Goal: Task Accomplishment & Management: Use online tool/utility

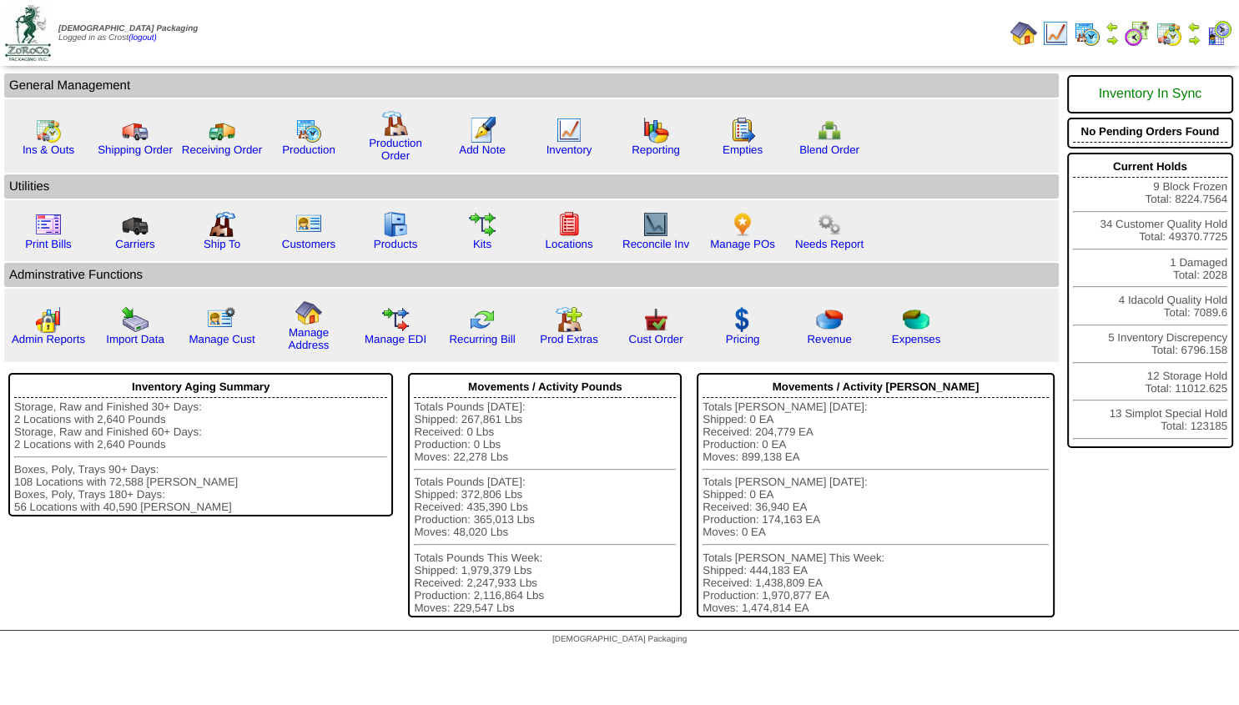
click at [1192, 39] on img at bounding box center [1193, 39] width 13 height 13
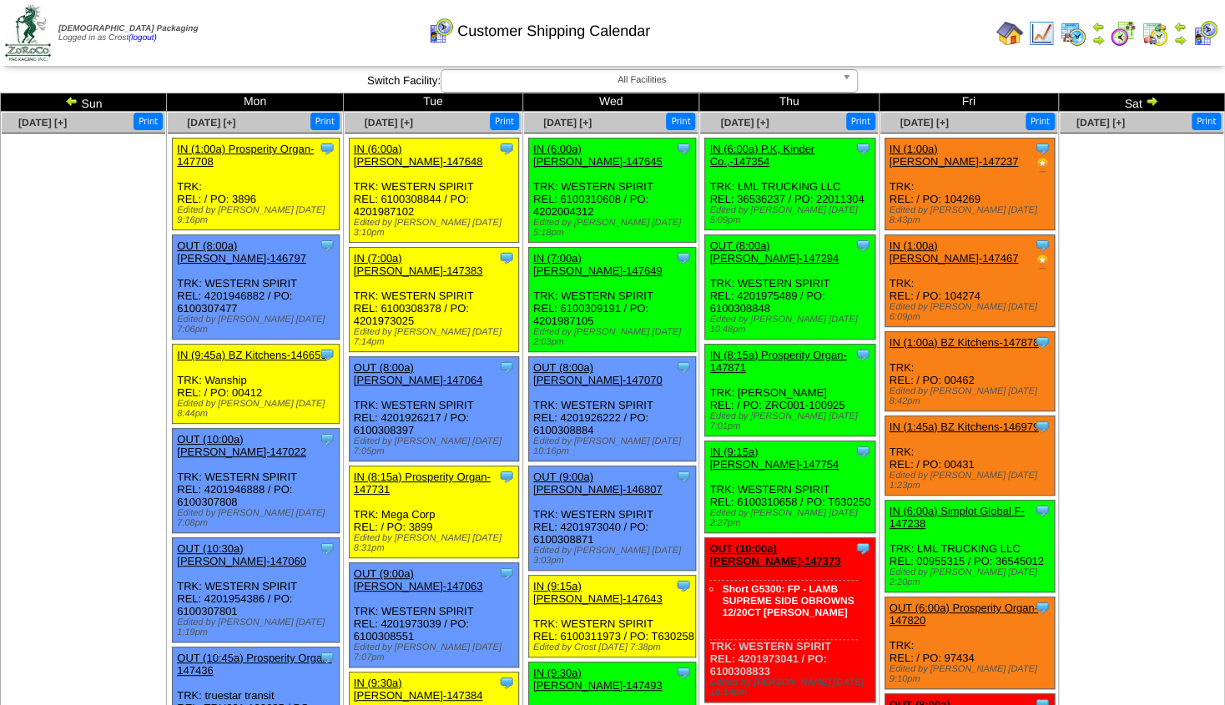
click at [749, 239] on link "OUT (8:00a) [PERSON_NAME]-147294" at bounding box center [773, 251] width 129 height 25
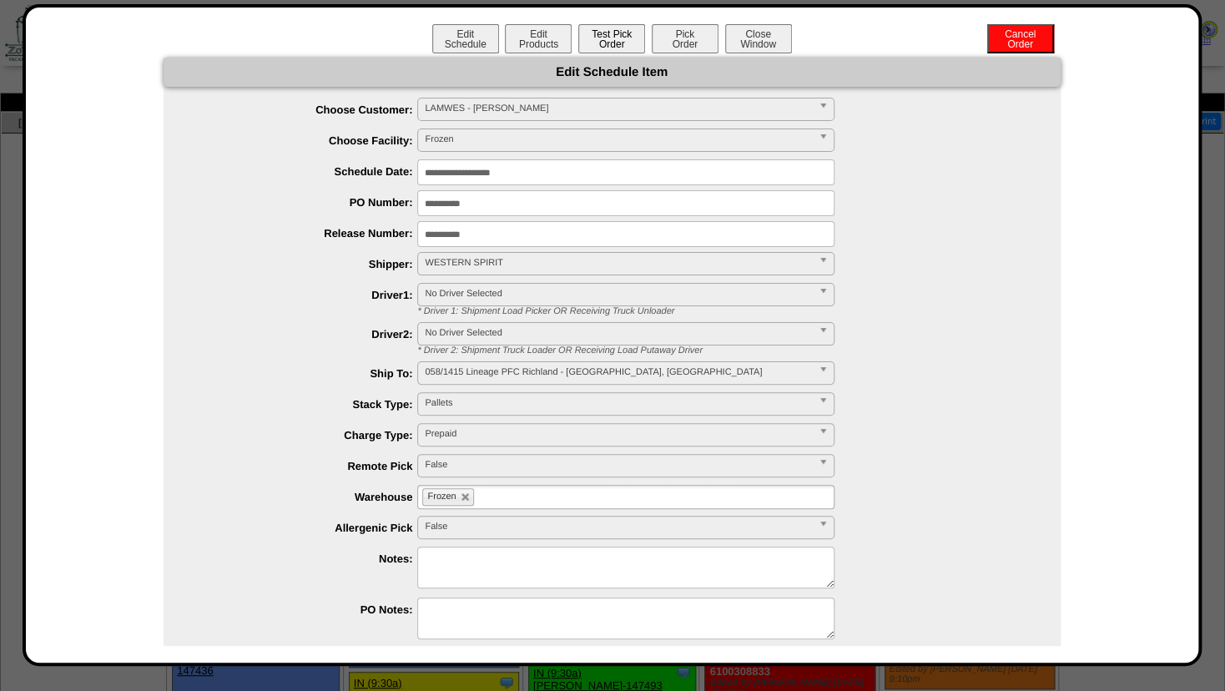
click at [600, 46] on button "Test Pick Order" at bounding box center [611, 38] width 67 height 29
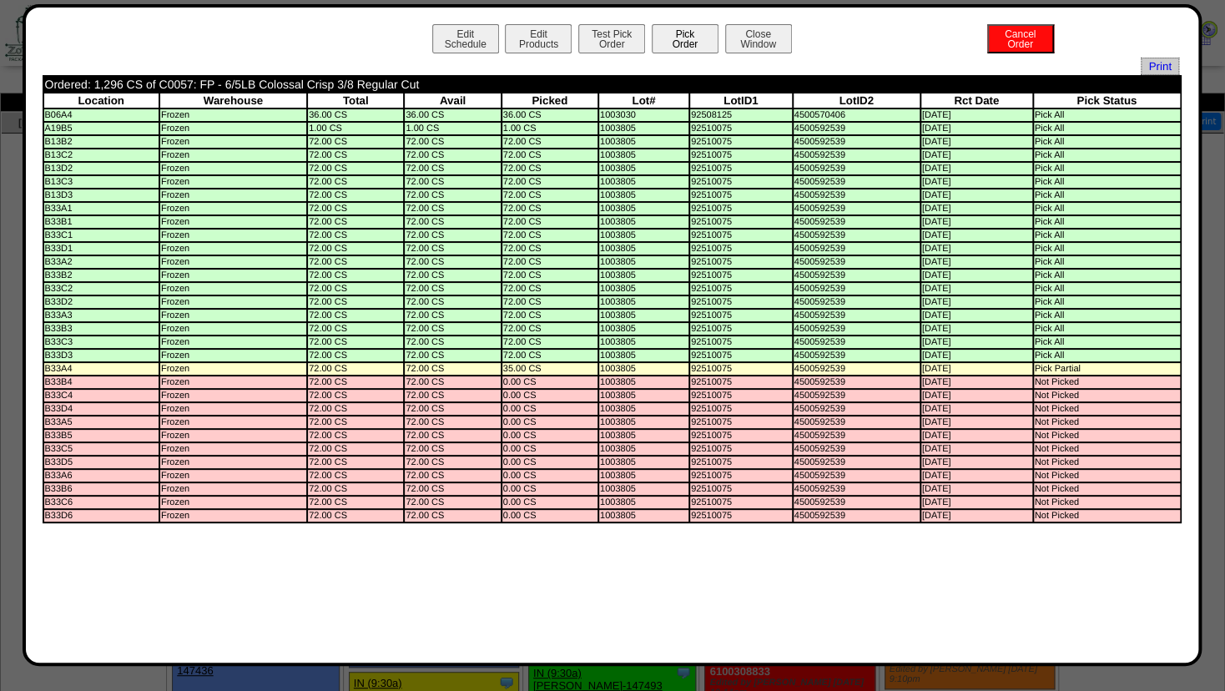
click at [669, 35] on button "Pick Order" at bounding box center [685, 38] width 67 height 29
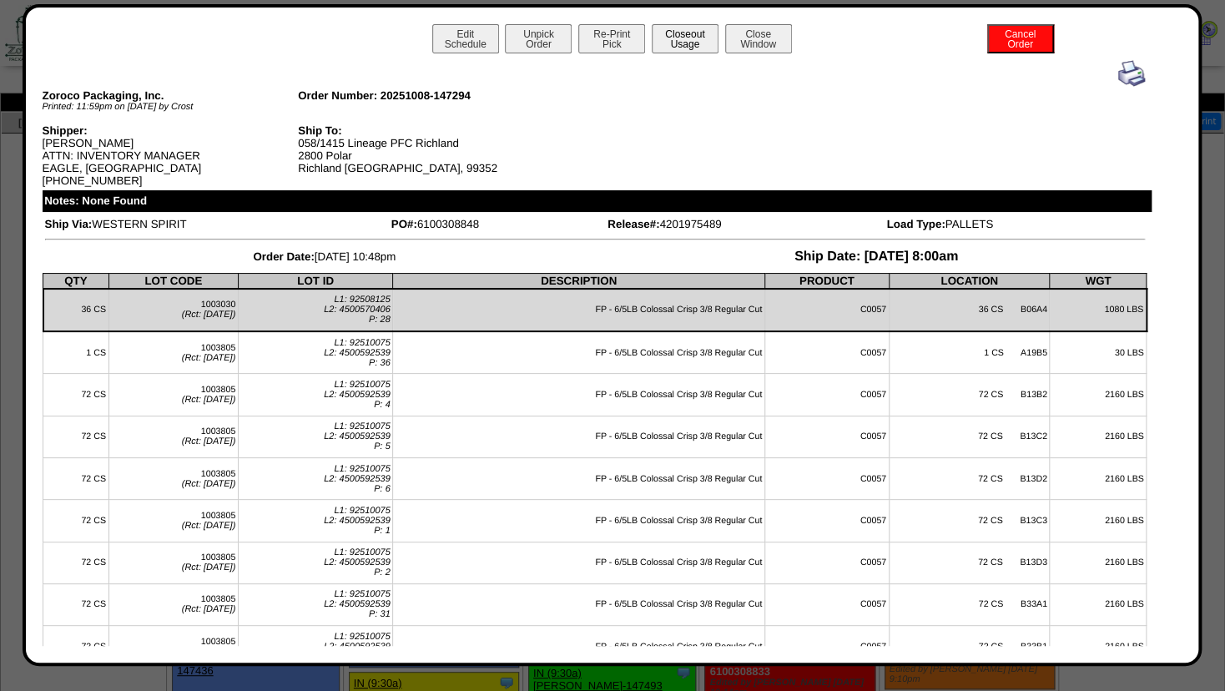
click at [681, 38] on button "Closeout Usage" at bounding box center [685, 38] width 67 height 29
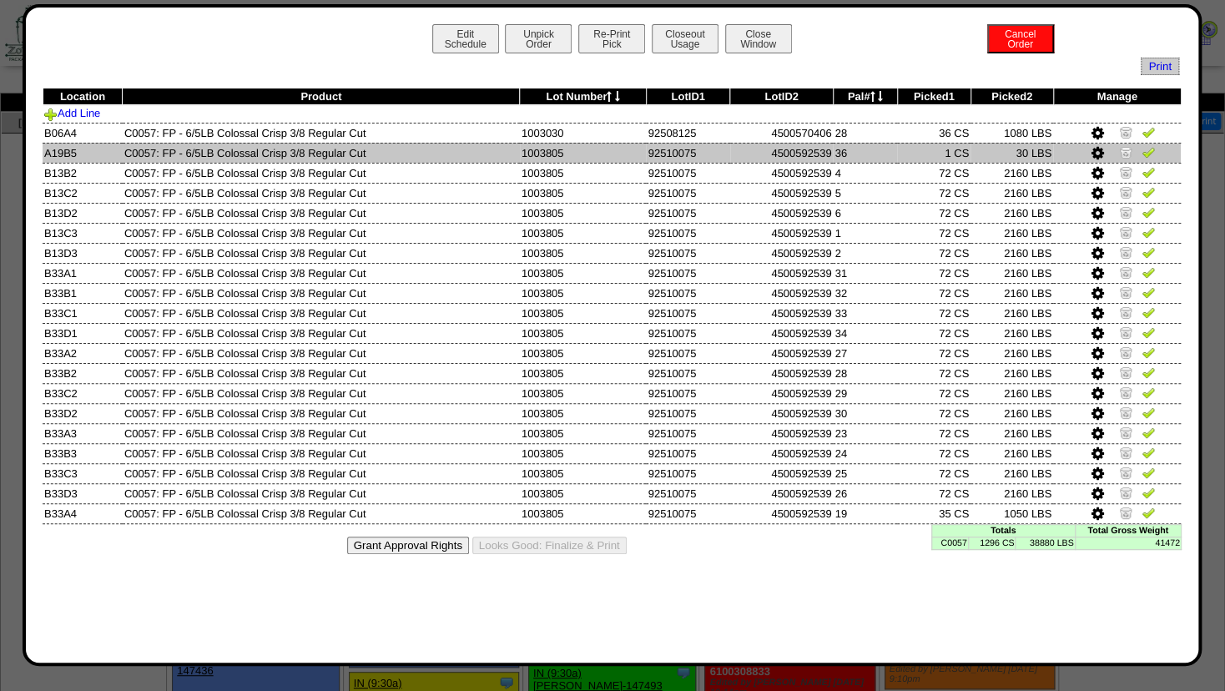
click at [1123, 150] on img at bounding box center [1125, 151] width 13 height 13
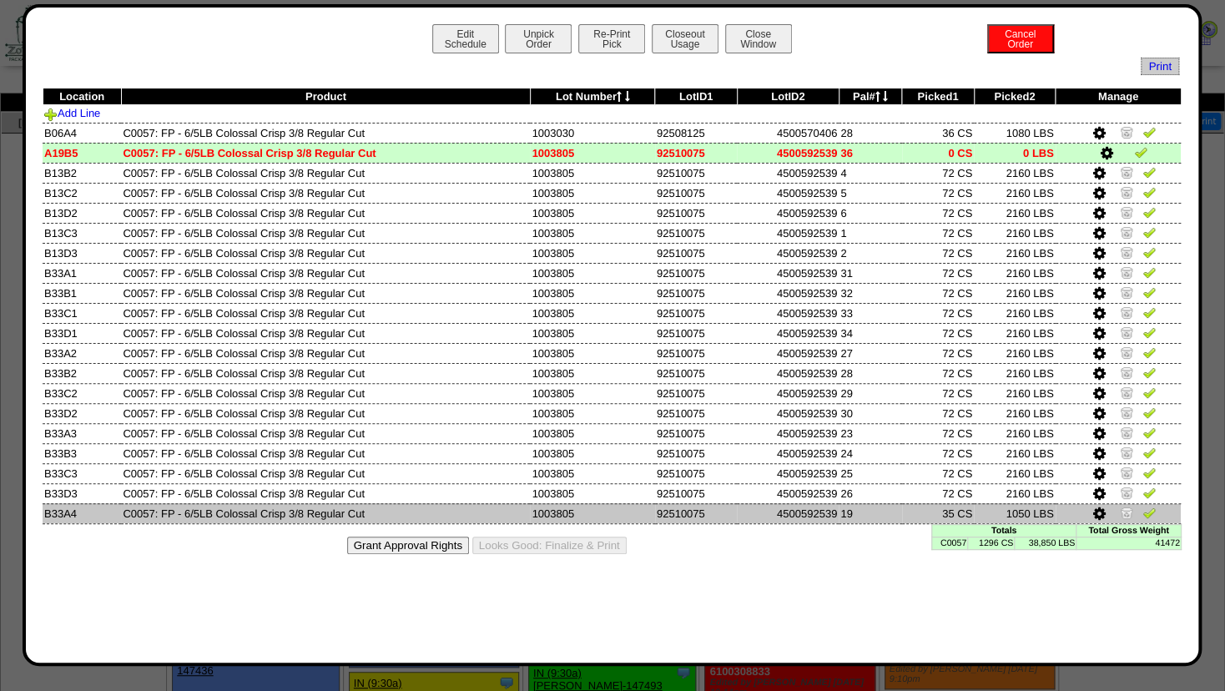
click at [1129, 512] on img at bounding box center [1126, 512] width 13 height 13
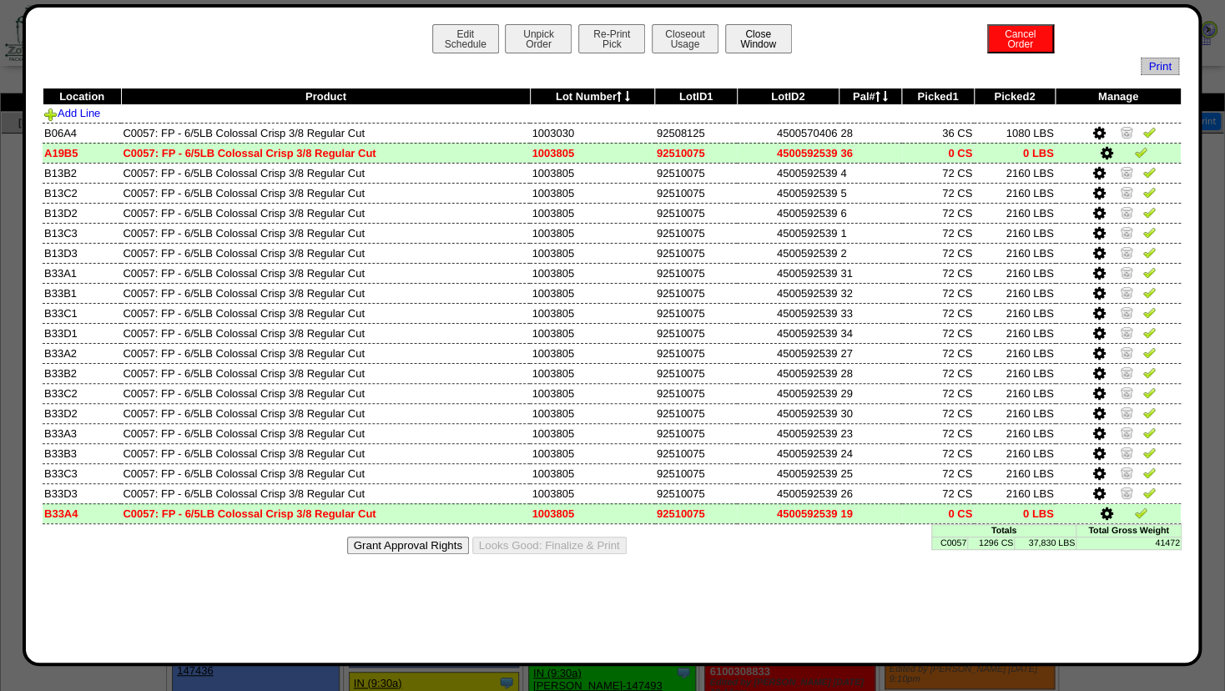
click at [754, 40] on button "Close Window" at bounding box center [758, 38] width 67 height 29
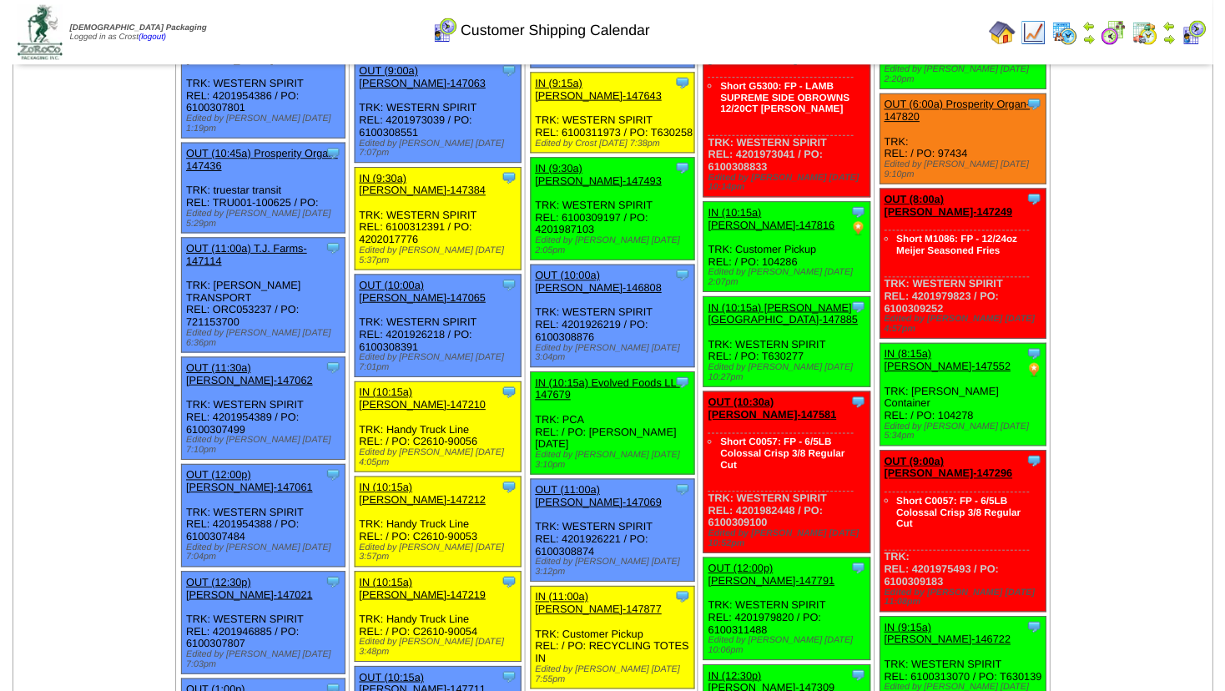
scroll to position [541, 0]
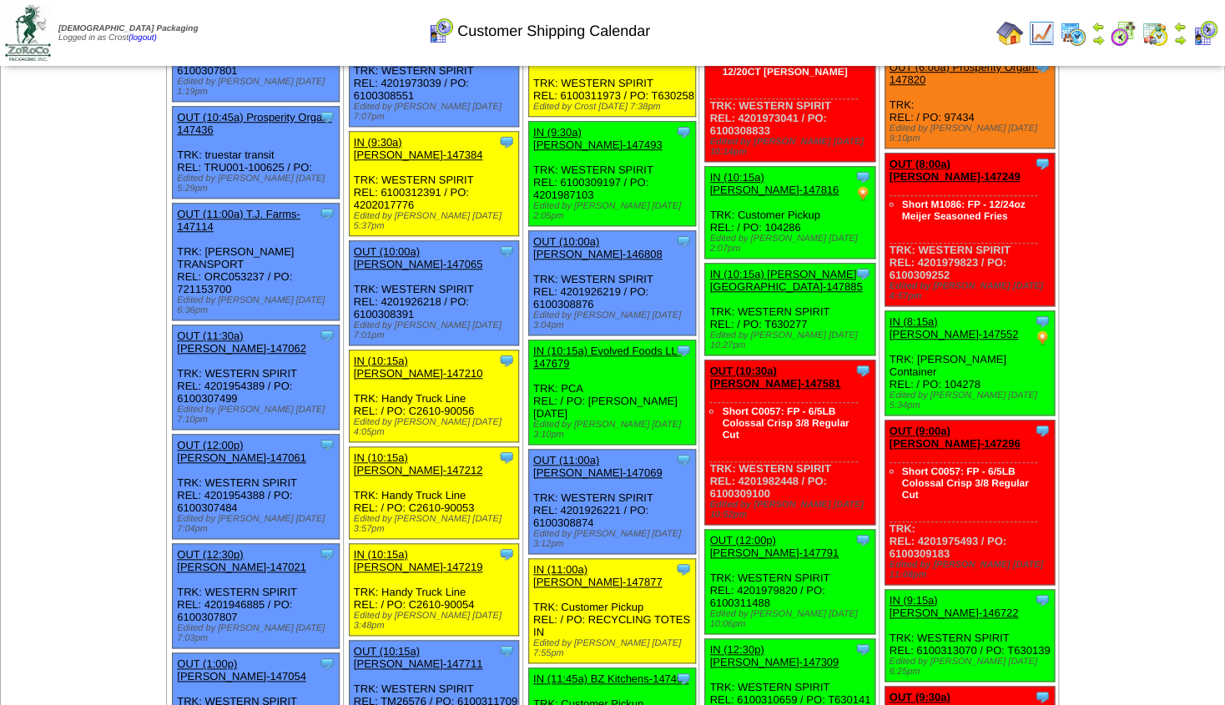
click at [769, 365] on link "OUT (10:30a) [PERSON_NAME]-147581" at bounding box center [774, 377] width 131 height 25
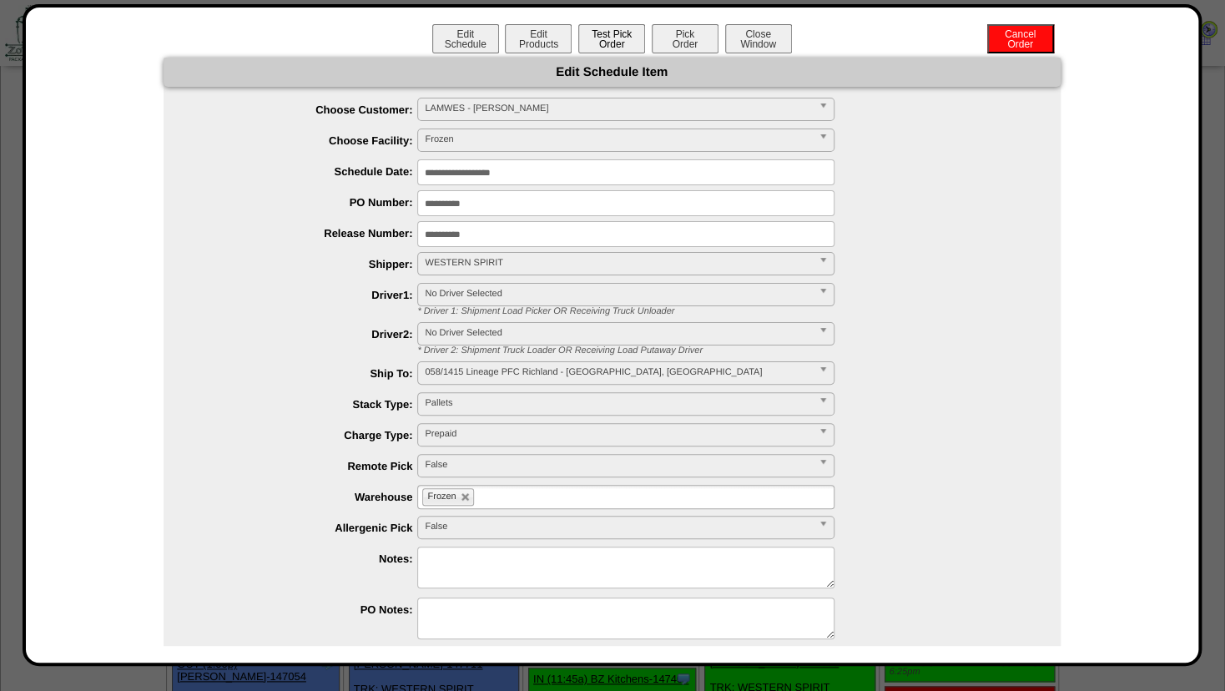
click at [582, 43] on button "Test Pick Order" at bounding box center [611, 38] width 67 height 29
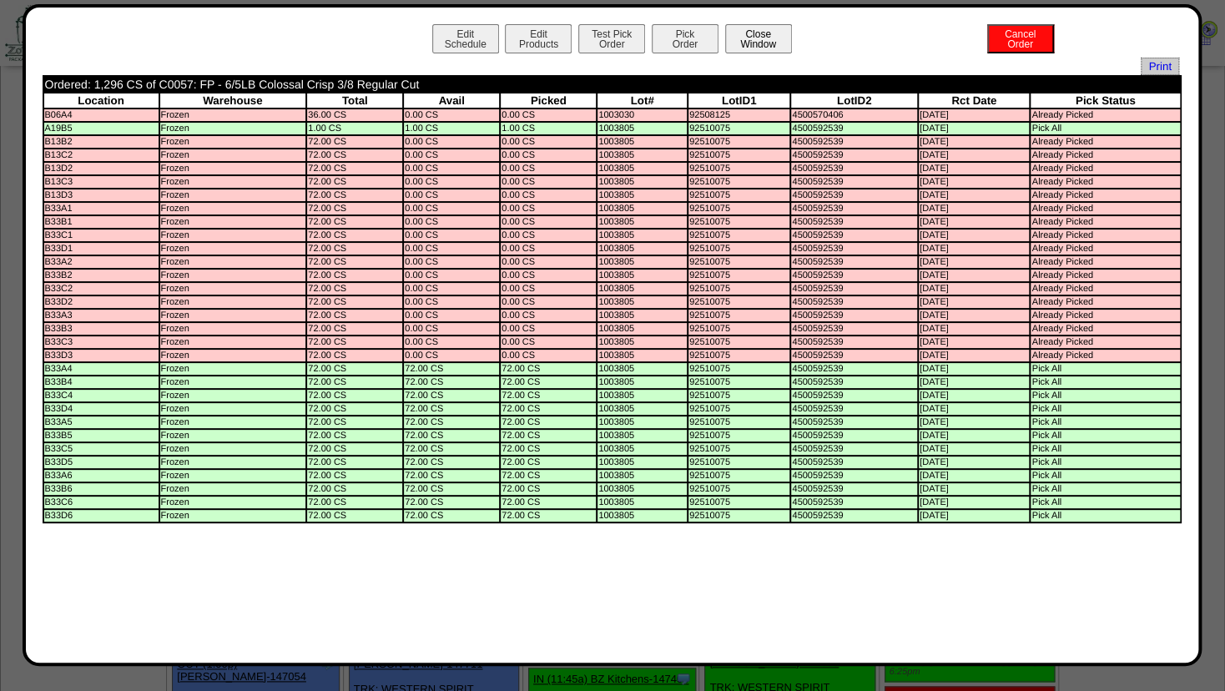
click at [777, 40] on button "Close Window" at bounding box center [758, 38] width 67 height 29
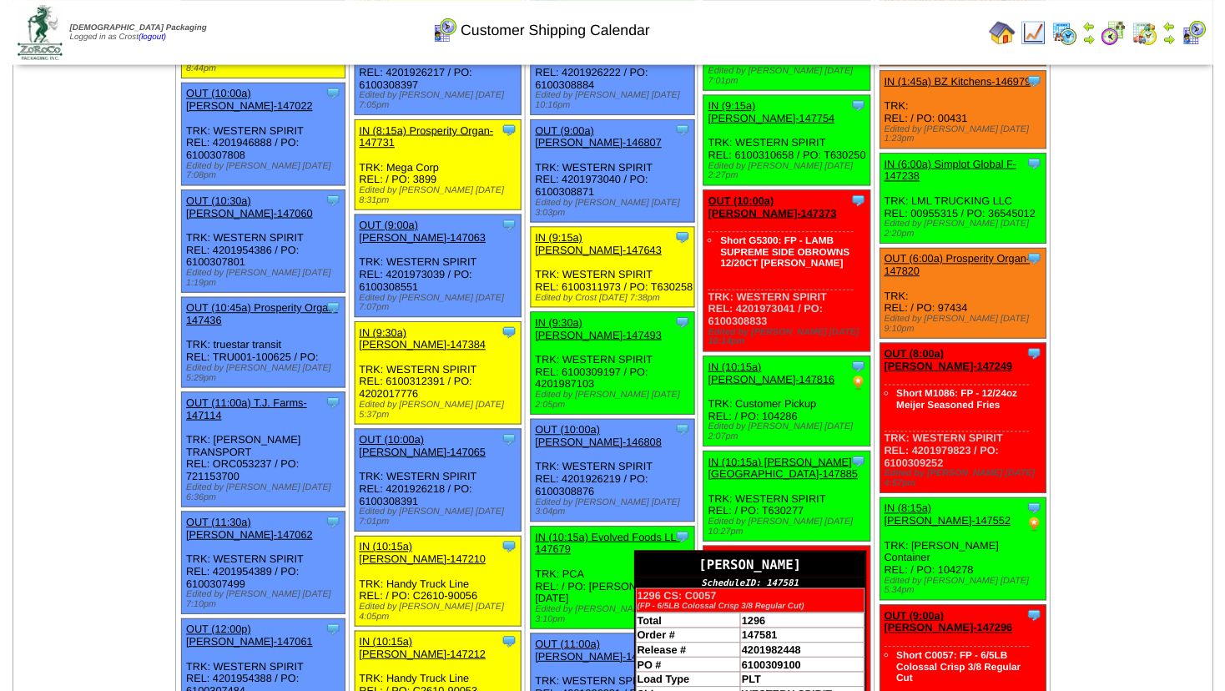
scroll to position [270, 0]
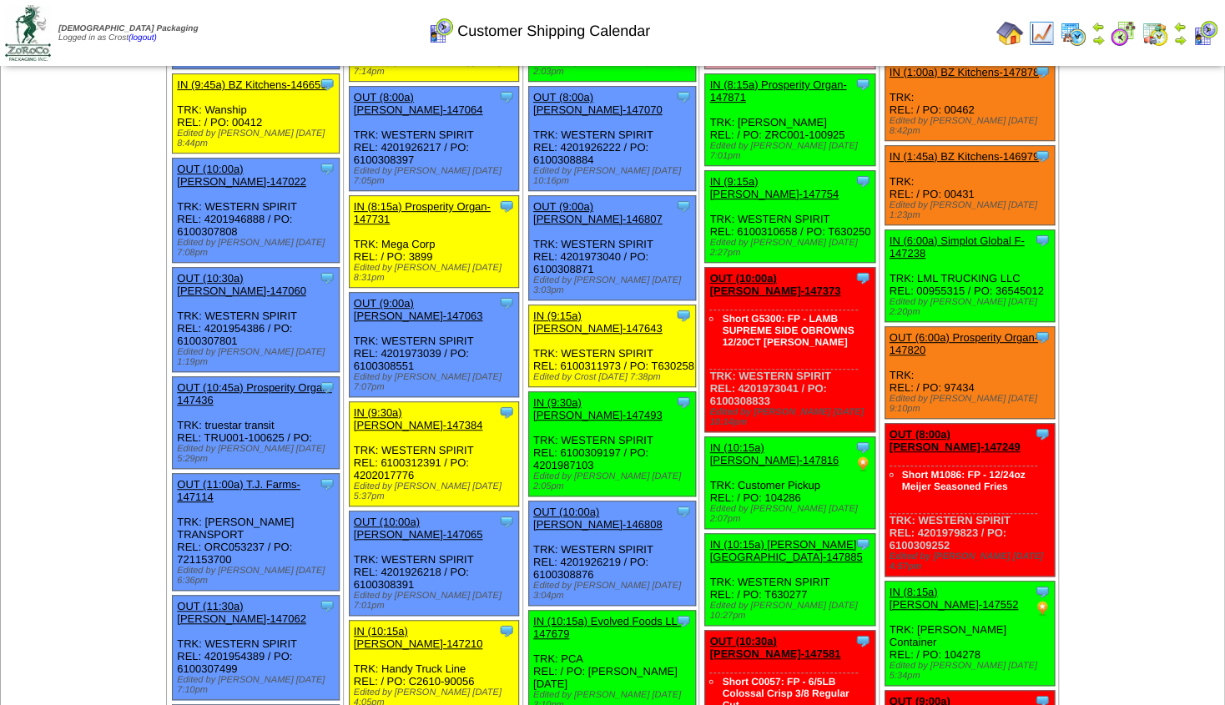
click at [772, 272] on link "OUT (10:00a) [PERSON_NAME]-147373" at bounding box center [774, 284] width 131 height 25
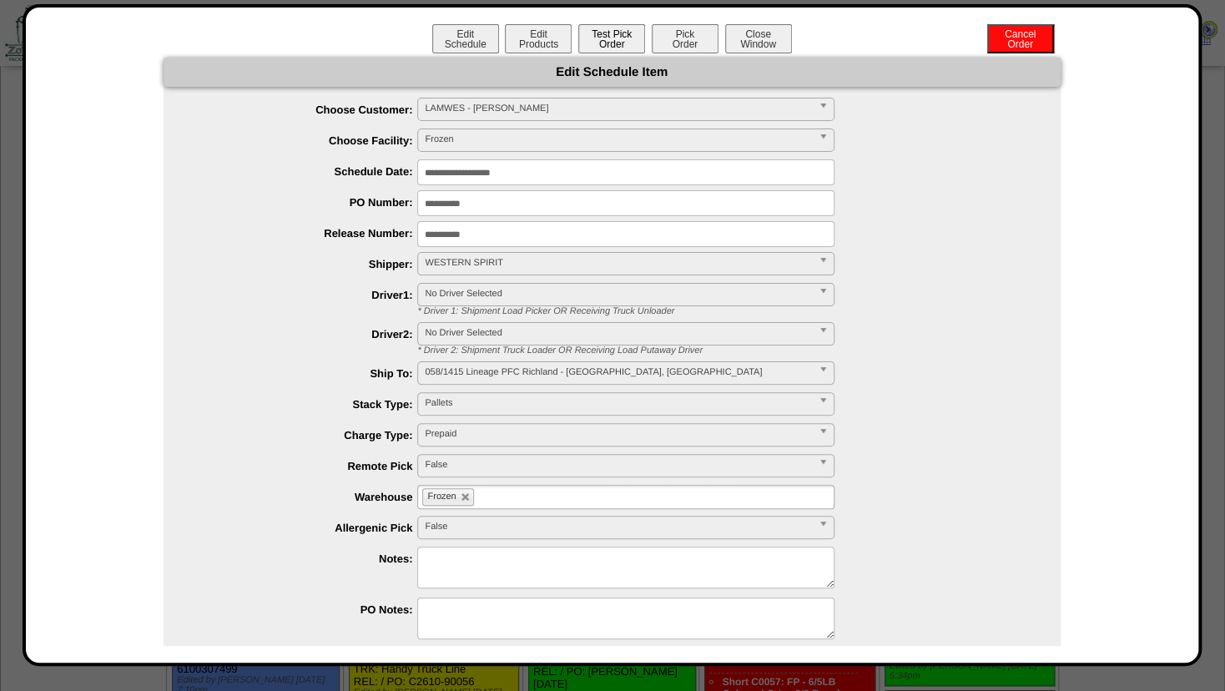
click at [619, 43] on button "Test Pick Order" at bounding box center [611, 38] width 67 height 29
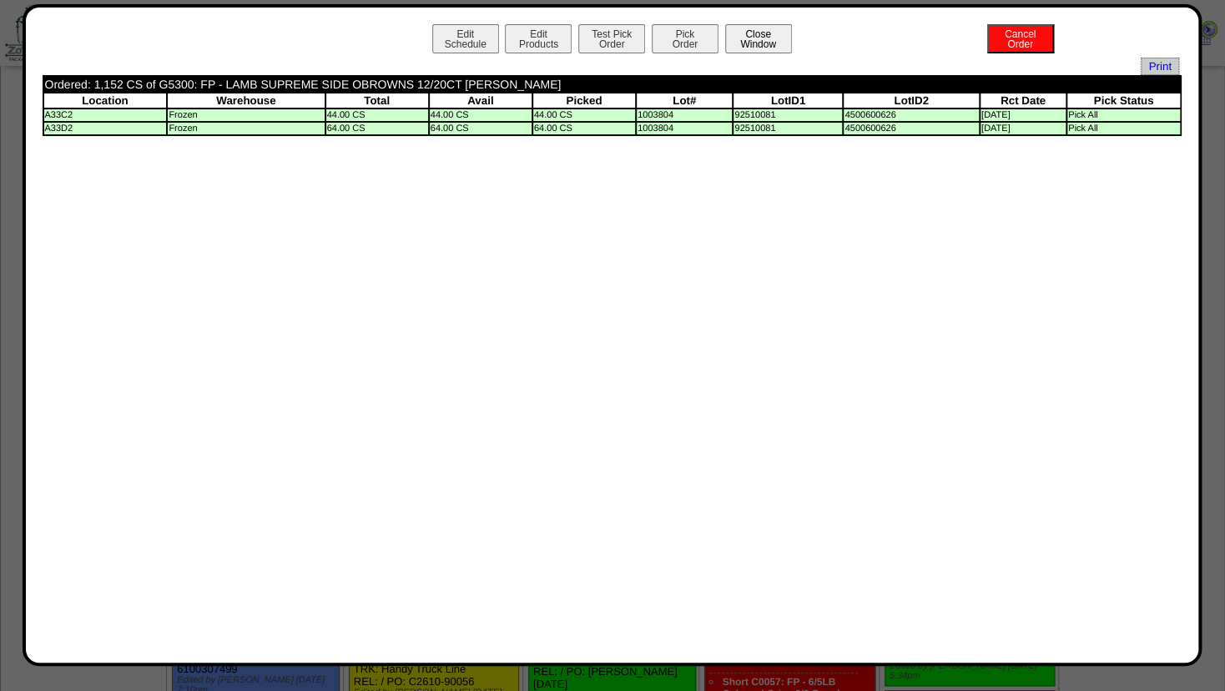
click at [751, 31] on button "Close Window" at bounding box center [758, 38] width 67 height 29
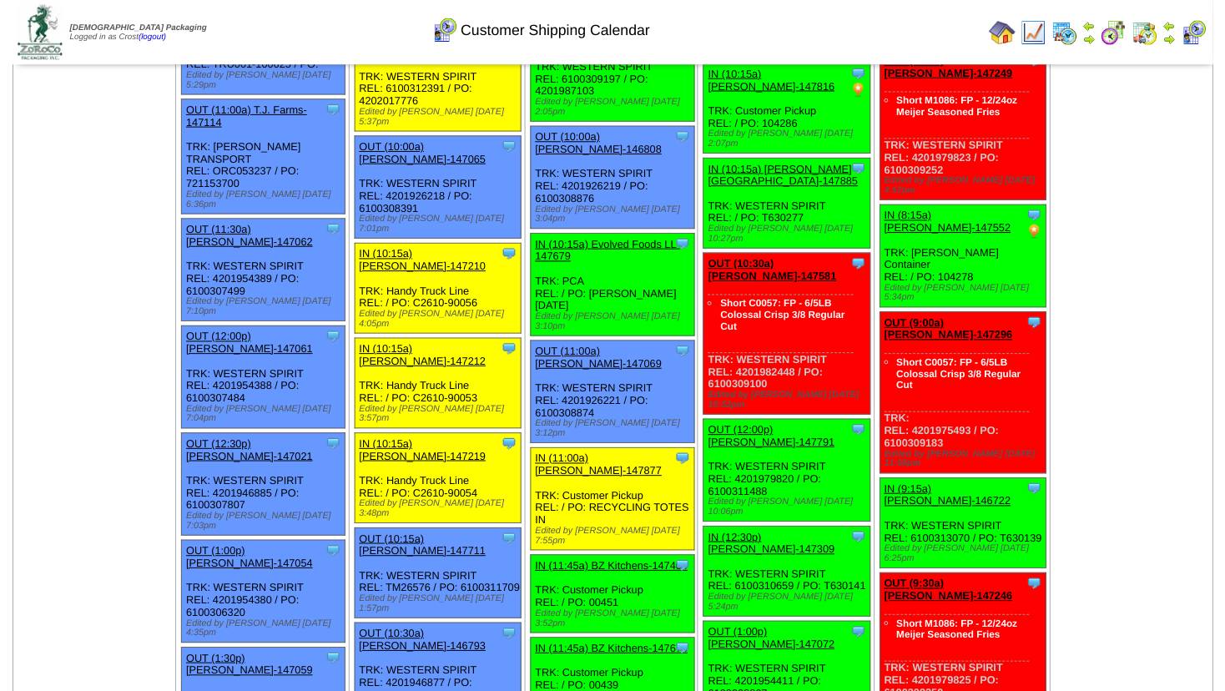
scroll to position [721, 0]
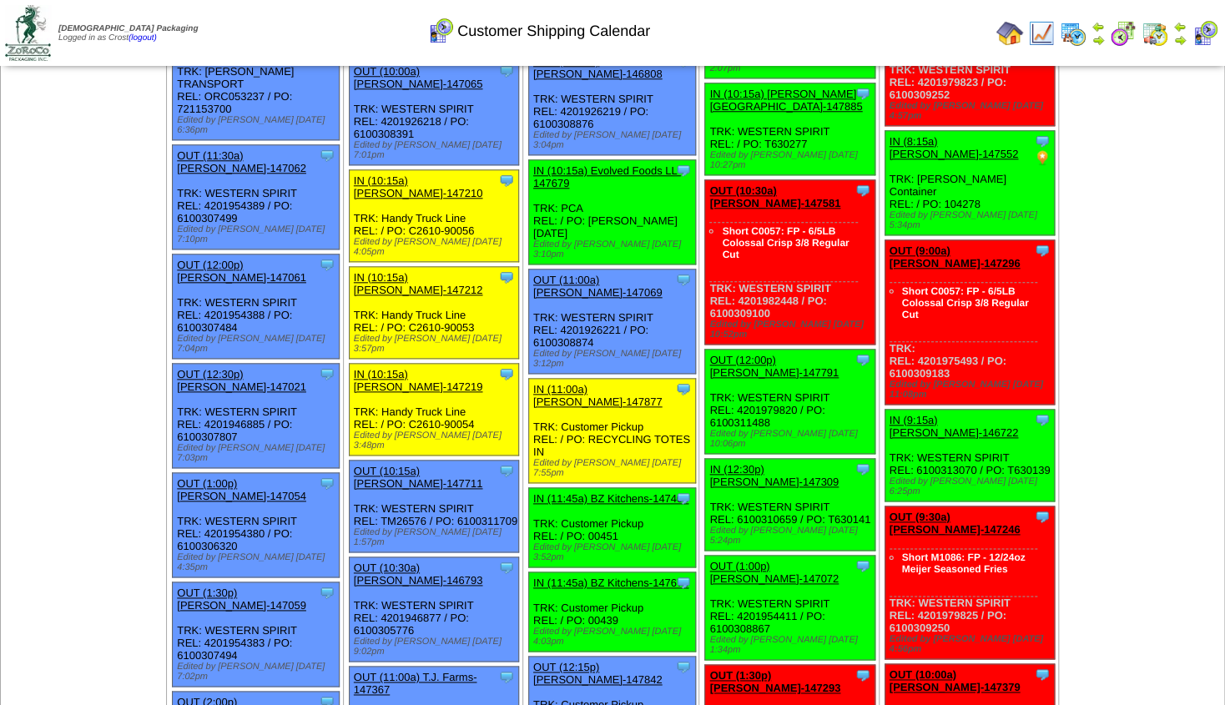
click at [758, 354] on link "OUT (12:00p) [PERSON_NAME]-147791" at bounding box center [773, 366] width 129 height 25
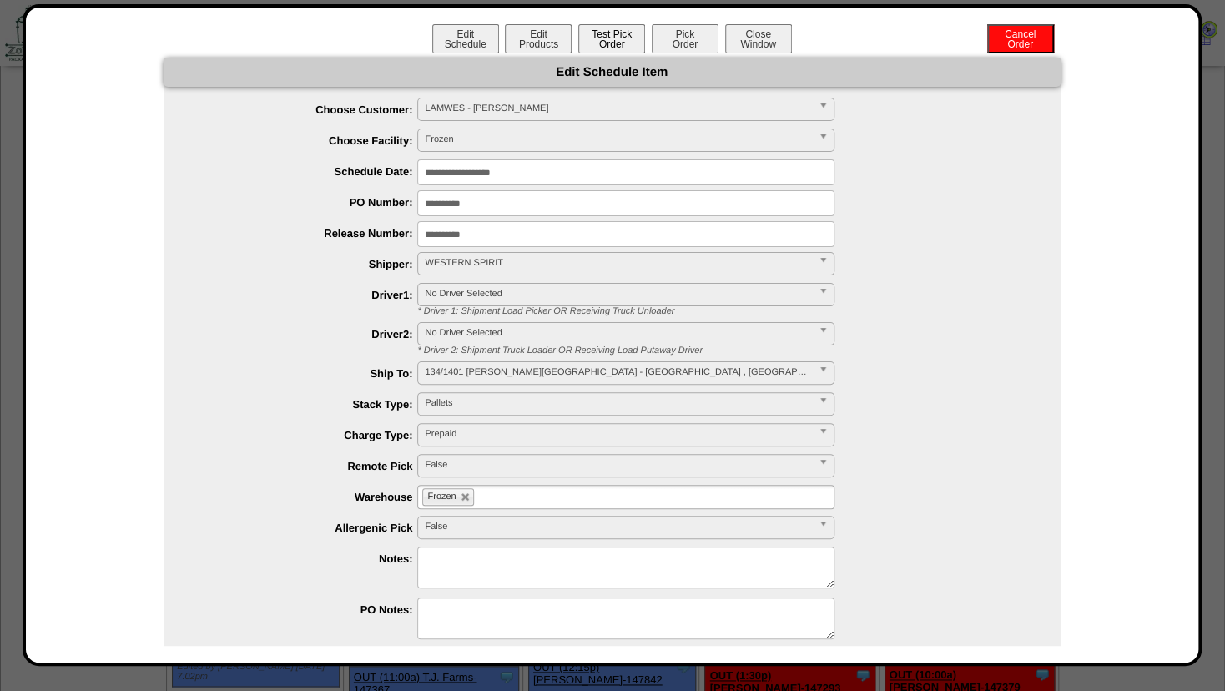
click at [612, 45] on button "Test Pick Order" at bounding box center [611, 38] width 67 height 29
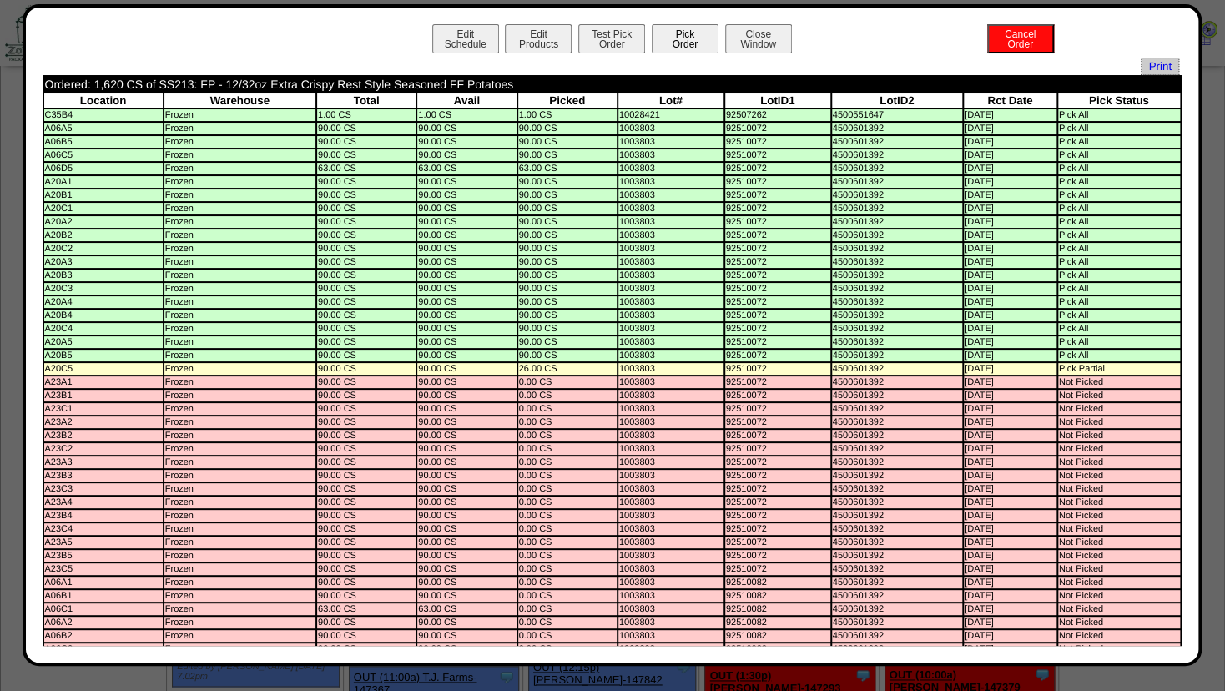
click at [662, 37] on button "Pick Order" at bounding box center [685, 38] width 67 height 29
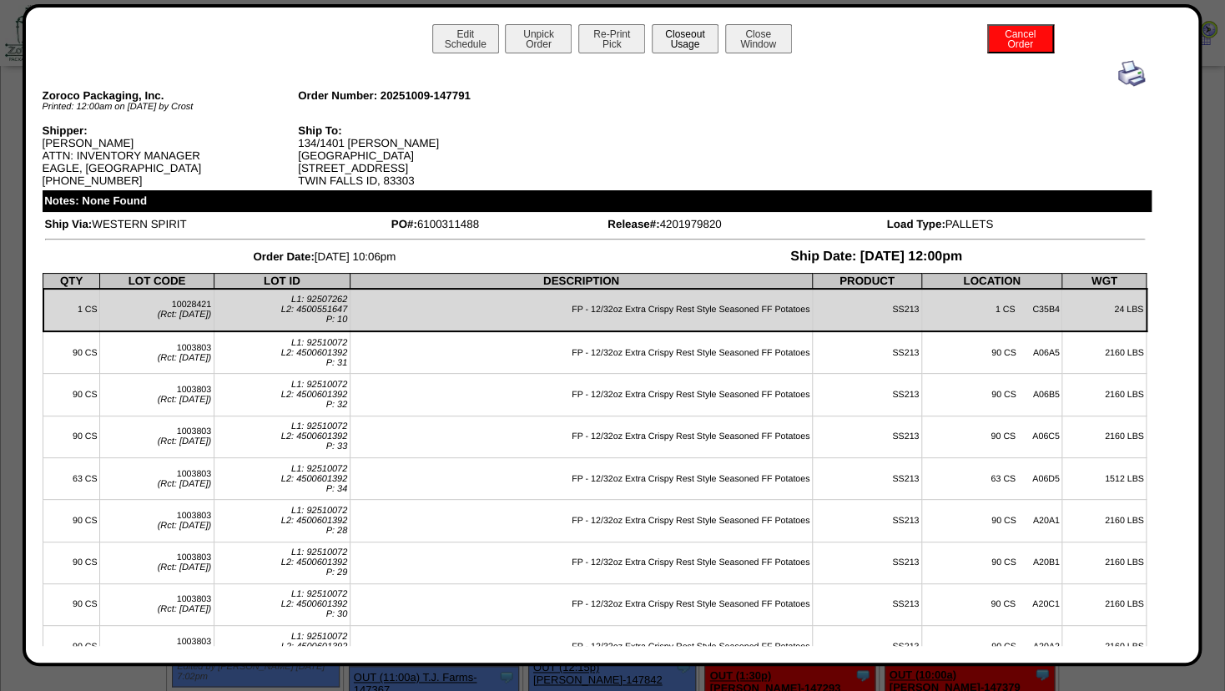
click at [701, 40] on button "Closeout Usage" at bounding box center [685, 38] width 67 height 29
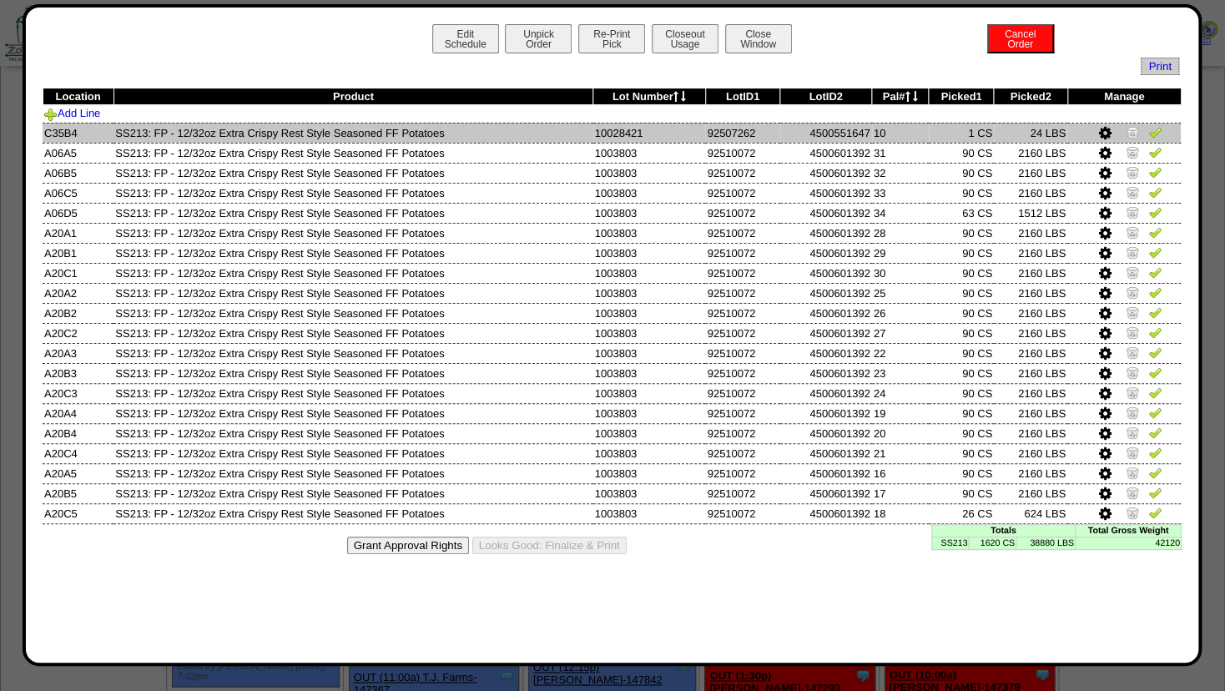
click at [1135, 131] on img at bounding box center [1132, 131] width 13 height 13
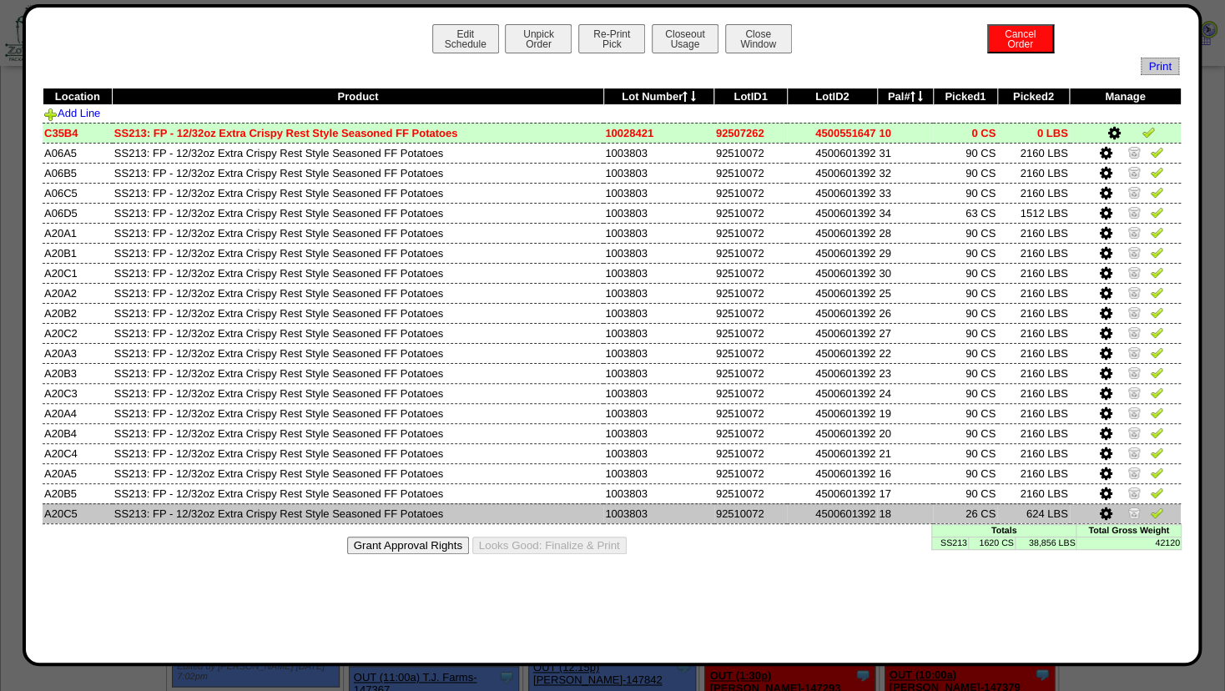
click at [1135, 512] on img at bounding box center [1133, 512] width 13 height 13
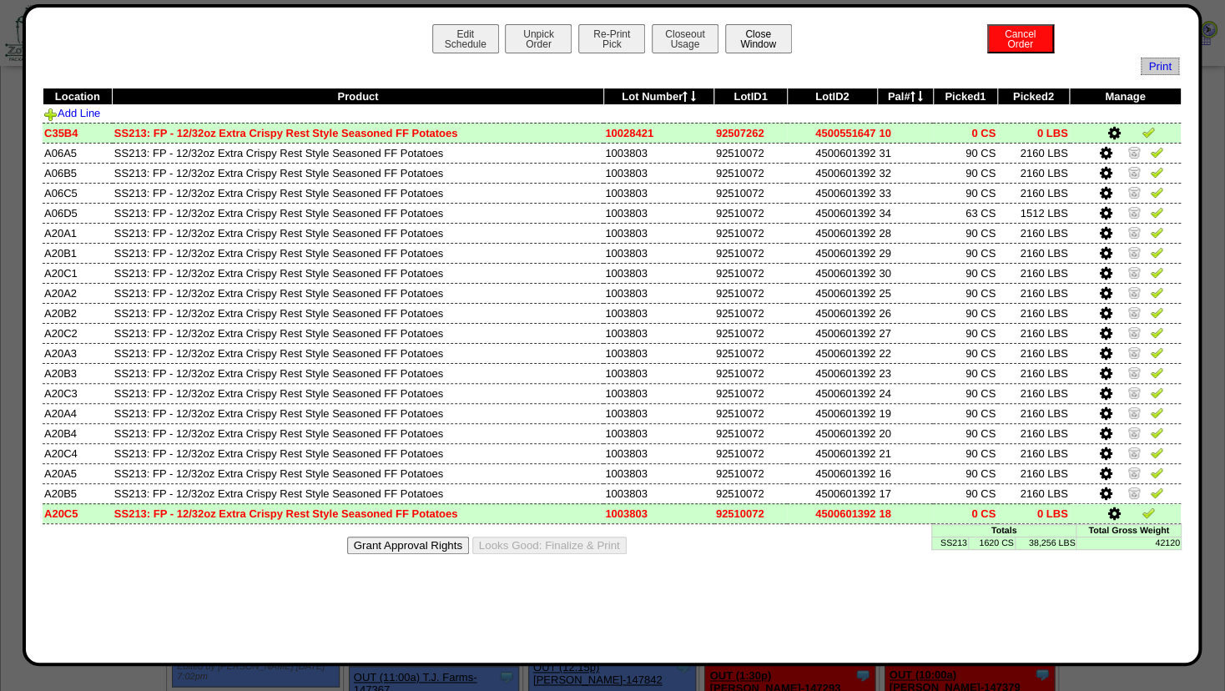
click at [754, 37] on button "Close Window" at bounding box center [758, 38] width 67 height 29
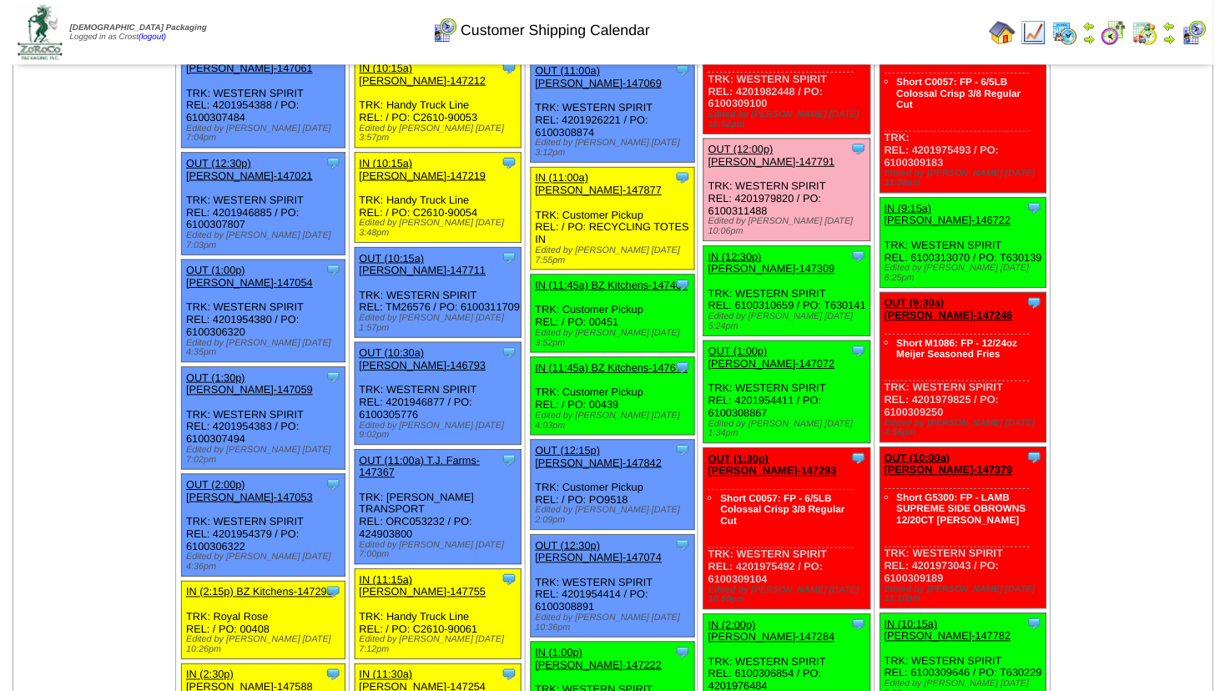
scroll to position [991, 0]
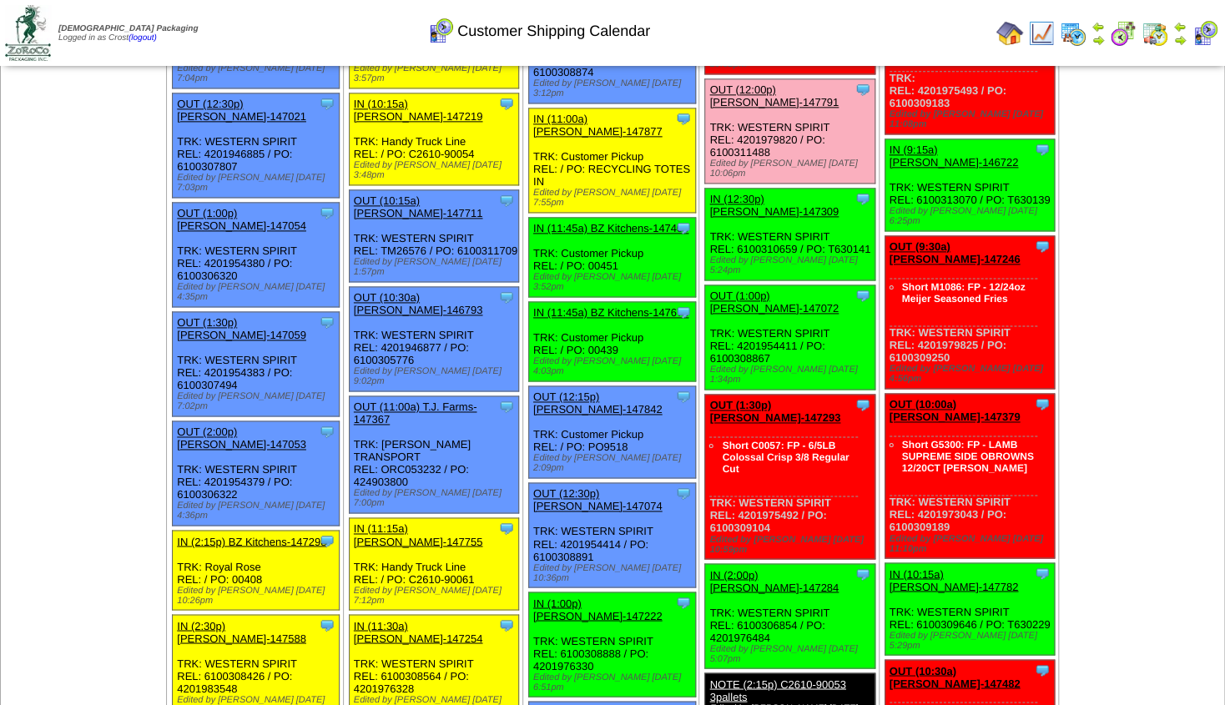
click at [753, 290] on link "OUT (1:00p) [PERSON_NAME]-147072" at bounding box center [773, 302] width 129 height 25
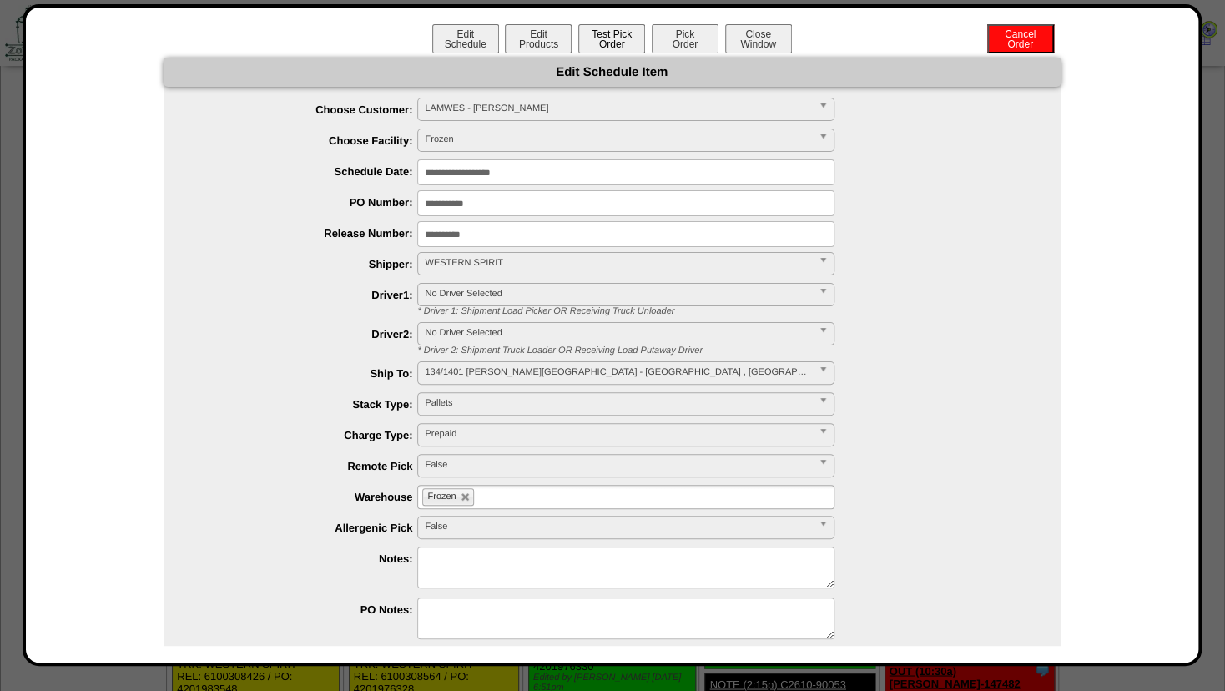
click at [608, 37] on button "Test Pick Order" at bounding box center [611, 38] width 67 height 29
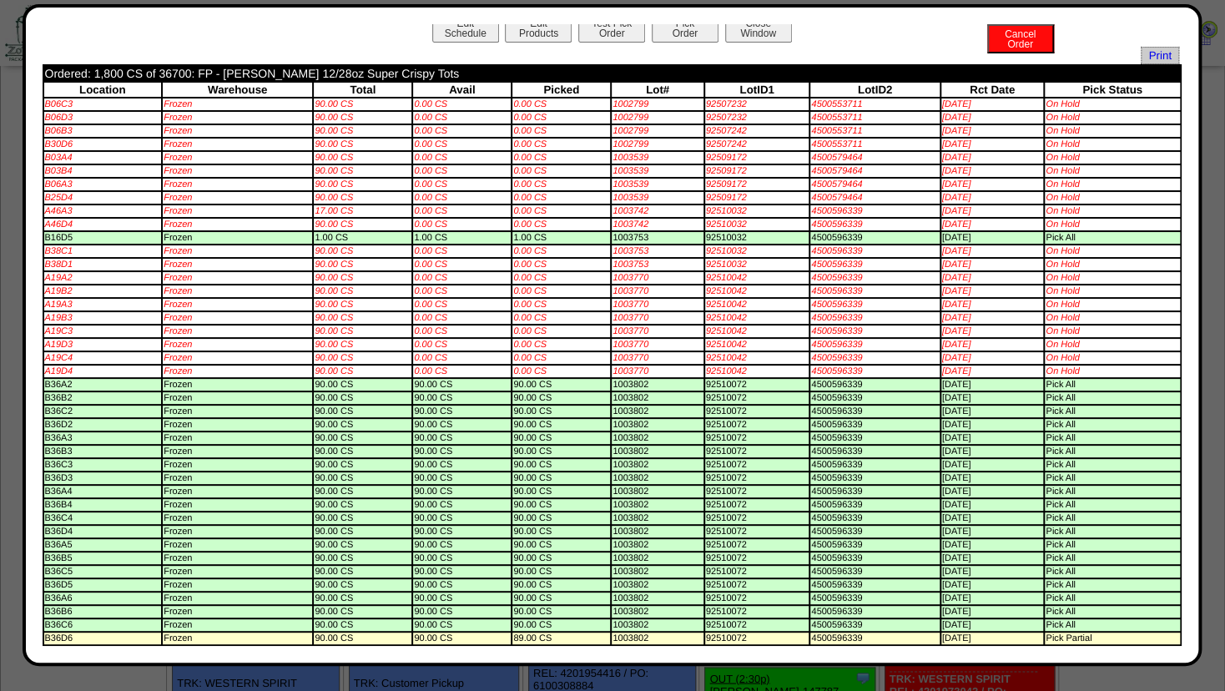
scroll to position [0, 0]
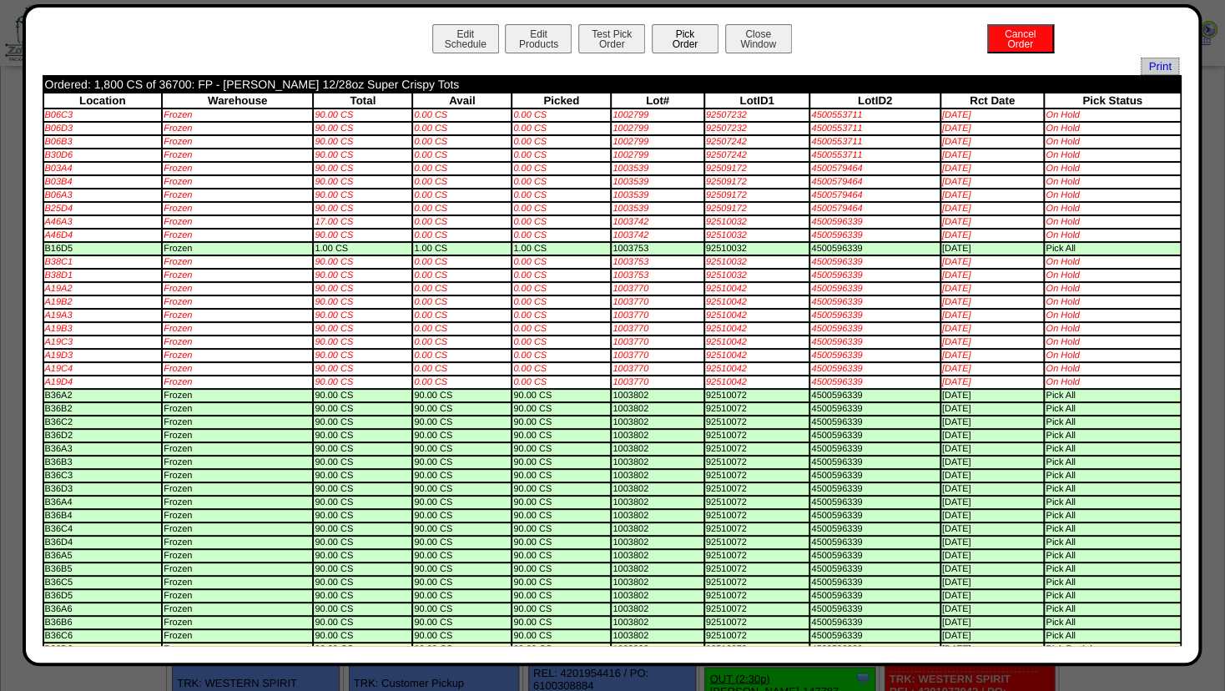
click at [669, 39] on button "Pick Order" at bounding box center [685, 38] width 67 height 29
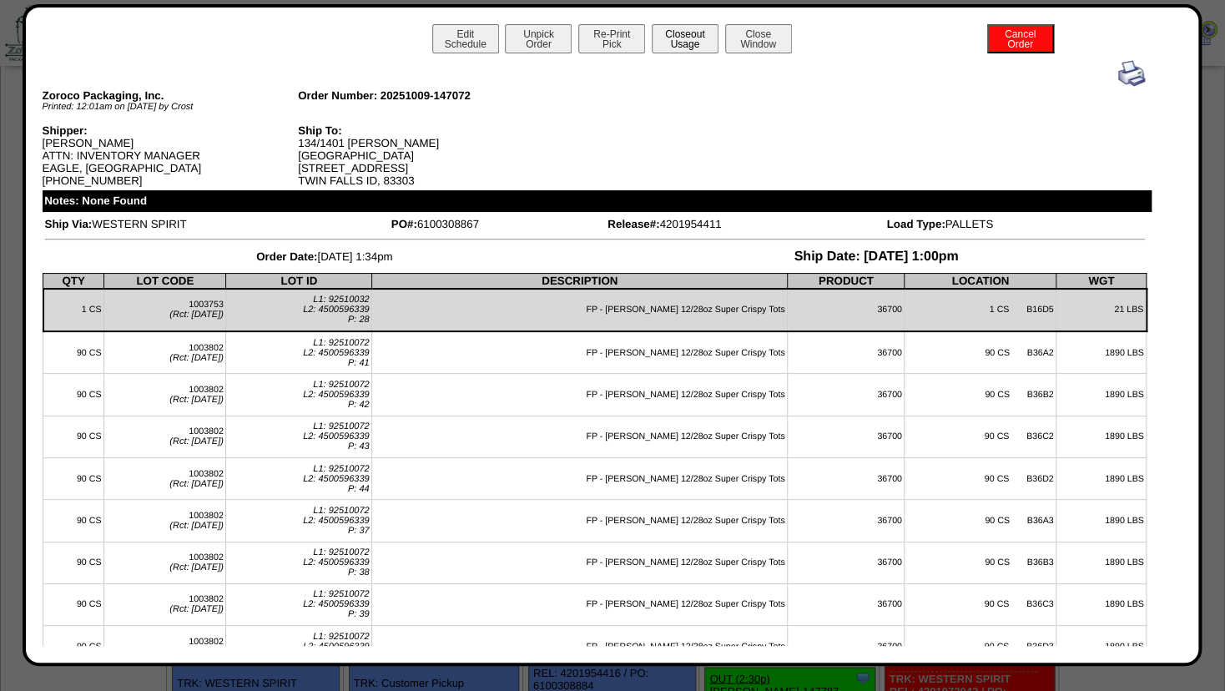
click at [665, 38] on button "Closeout Usage" at bounding box center [685, 38] width 67 height 29
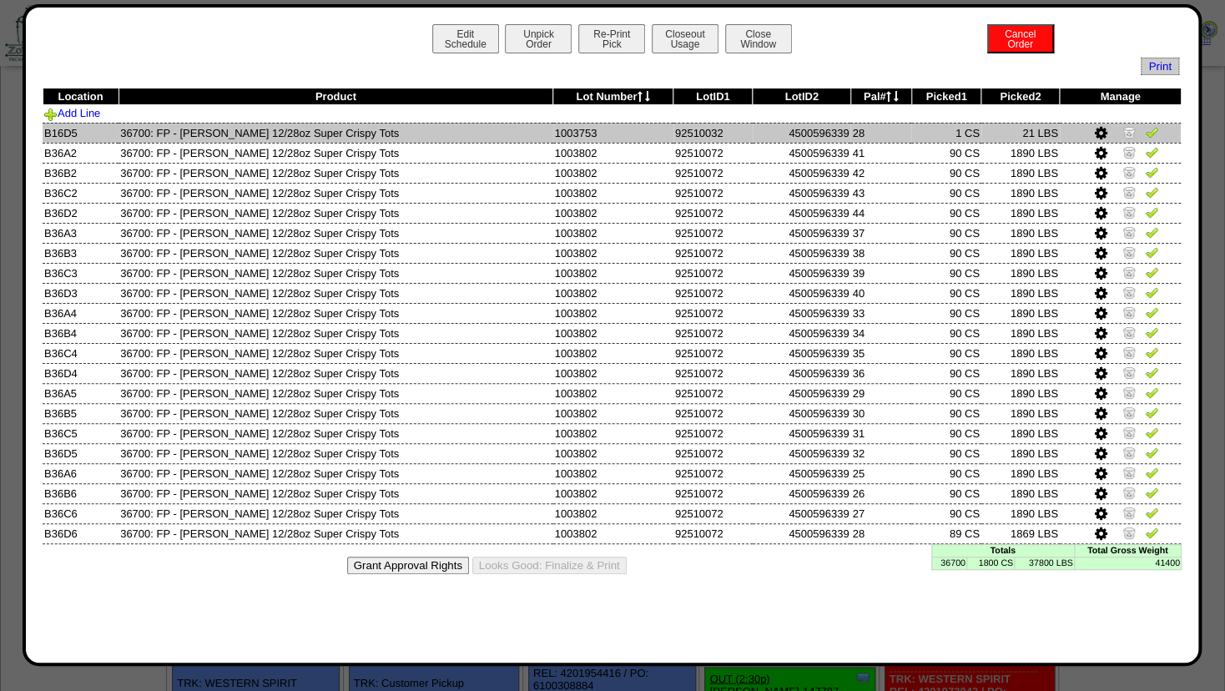
click at [1127, 134] on img at bounding box center [1128, 131] width 13 height 13
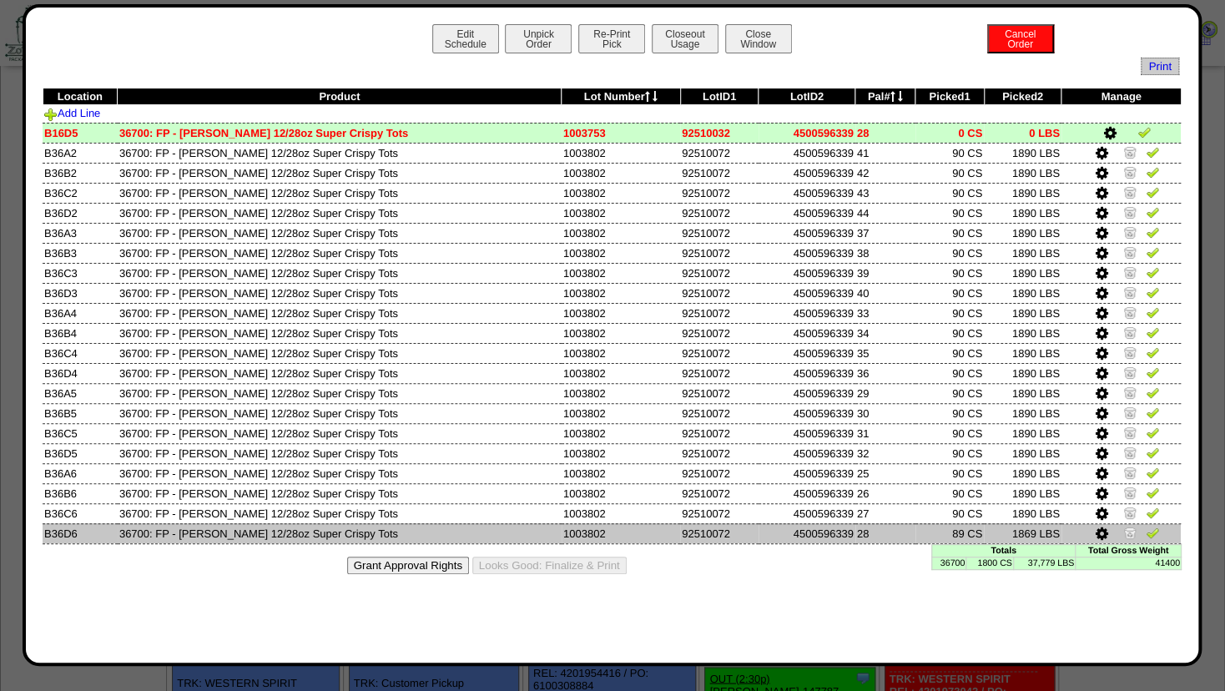
click at [1105, 531] on icon at bounding box center [1102, 534] width 13 height 15
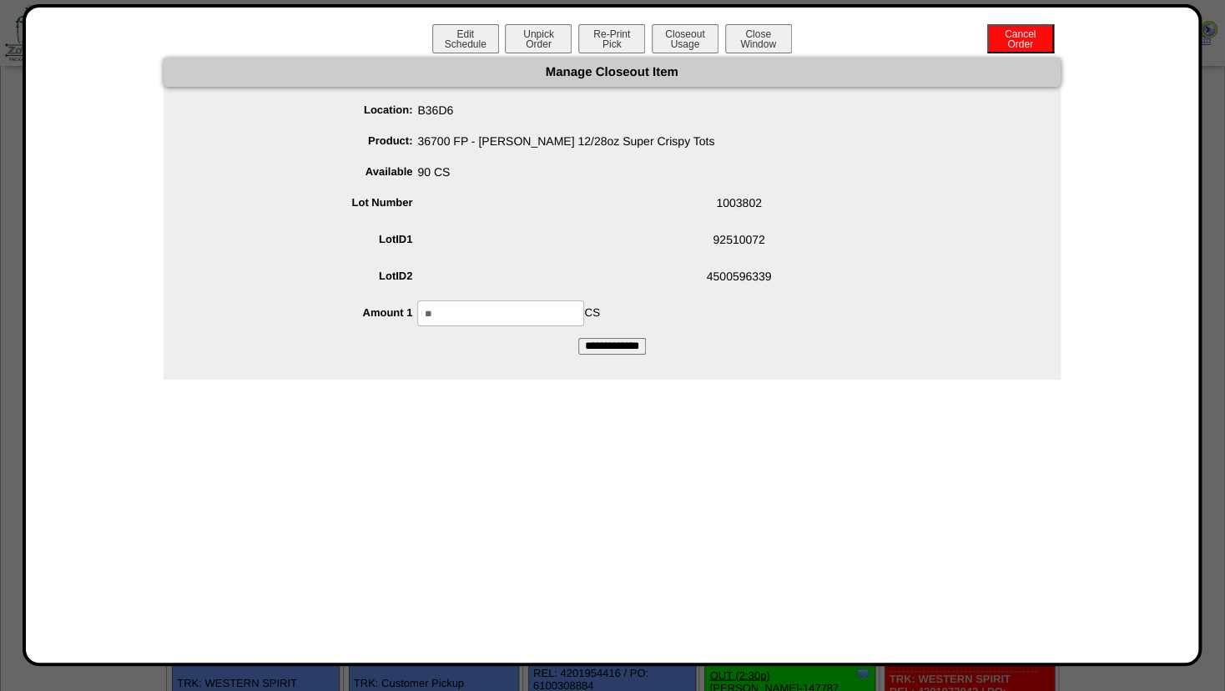
drag, startPoint x: 461, startPoint y: 310, endPoint x: 351, endPoint y: 309, distance: 109.3
click at [417, 310] on input "**" at bounding box center [500, 313] width 167 height 26
type input "**"
click at [546, 210] on span "1003802" at bounding box center [629, 206] width 864 height 32
click at [604, 345] on input "**********" at bounding box center [612, 346] width 68 height 17
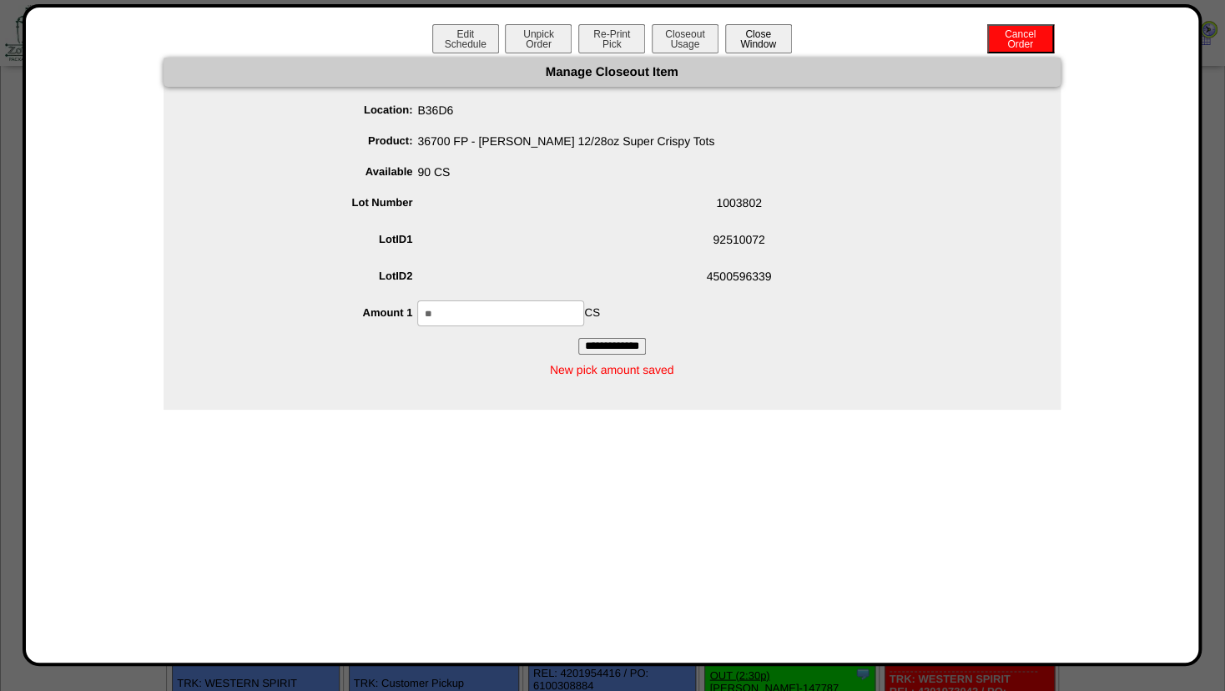
click at [750, 31] on button "Close Window" at bounding box center [758, 38] width 67 height 29
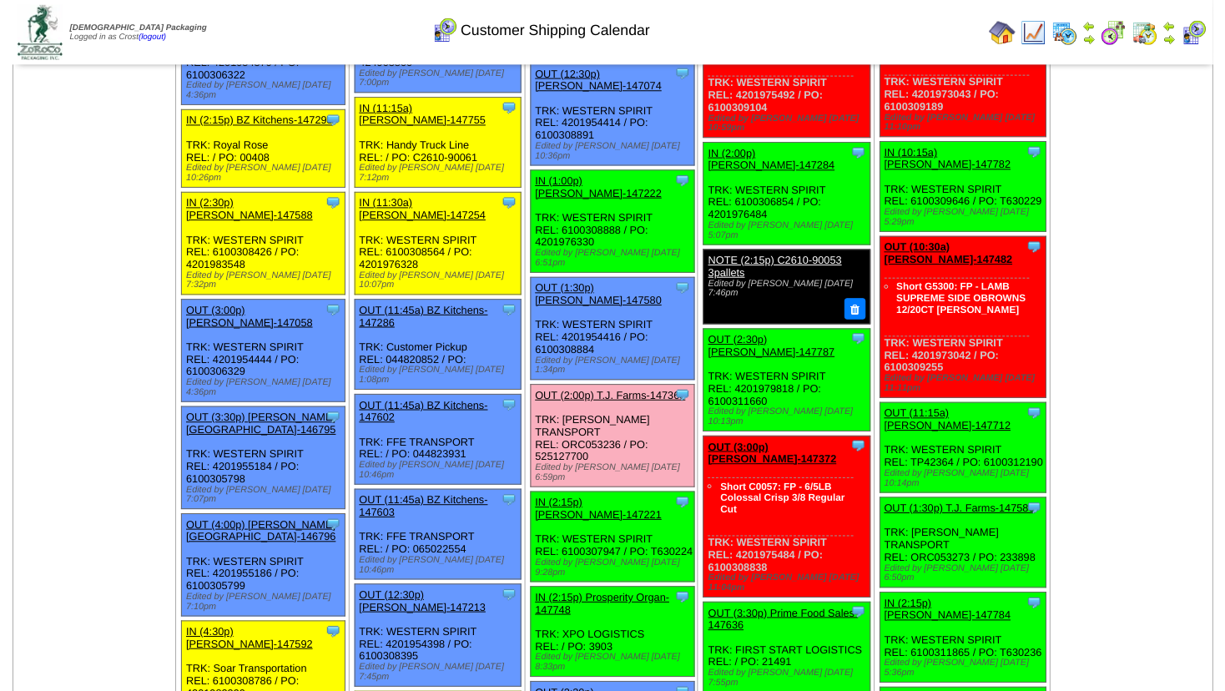
scroll to position [1442, 0]
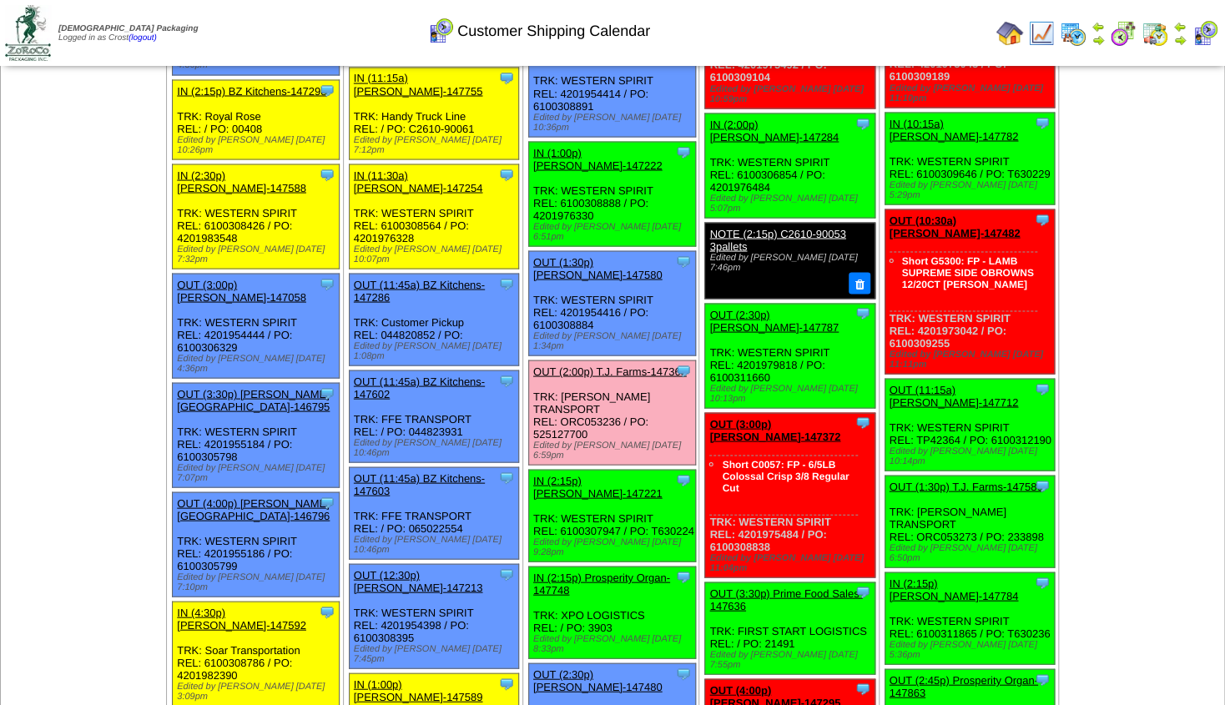
click at [759, 308] on link "OUT (2:30p) [PERSON_NAME]-147787" at bounding box center [773, 320] width 129 height 25
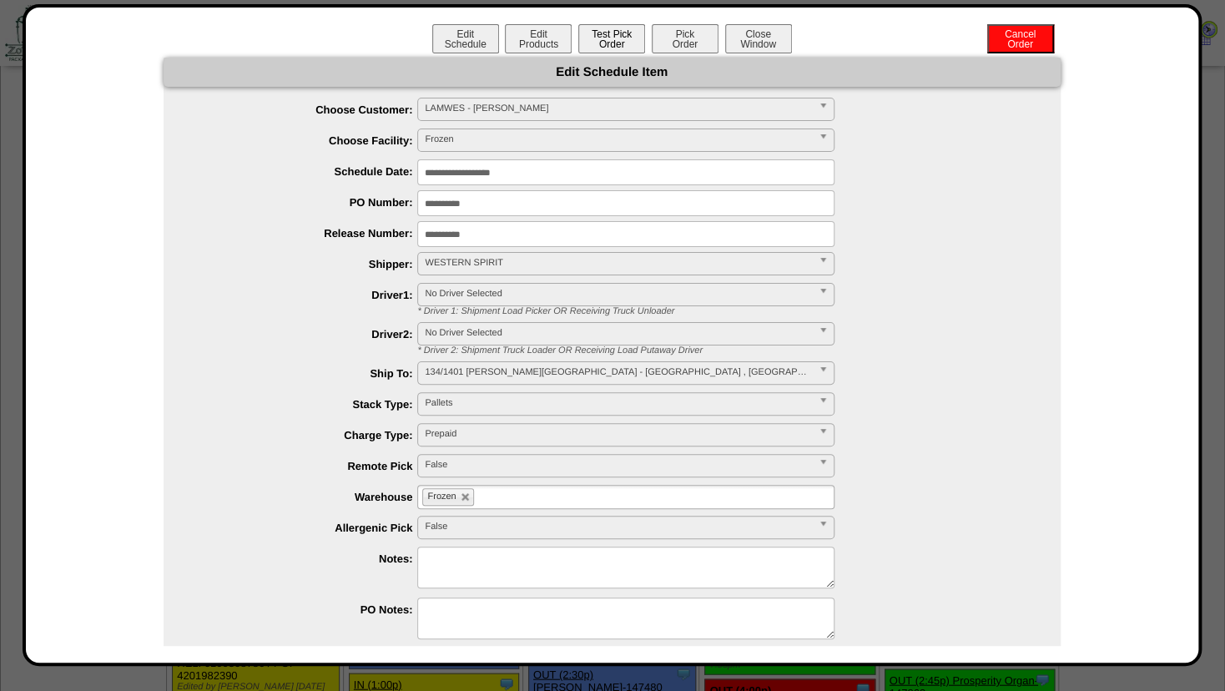
click at [585, 33] on button "Test Pick Order" at bounding box center [611, 38] width 67 height 29
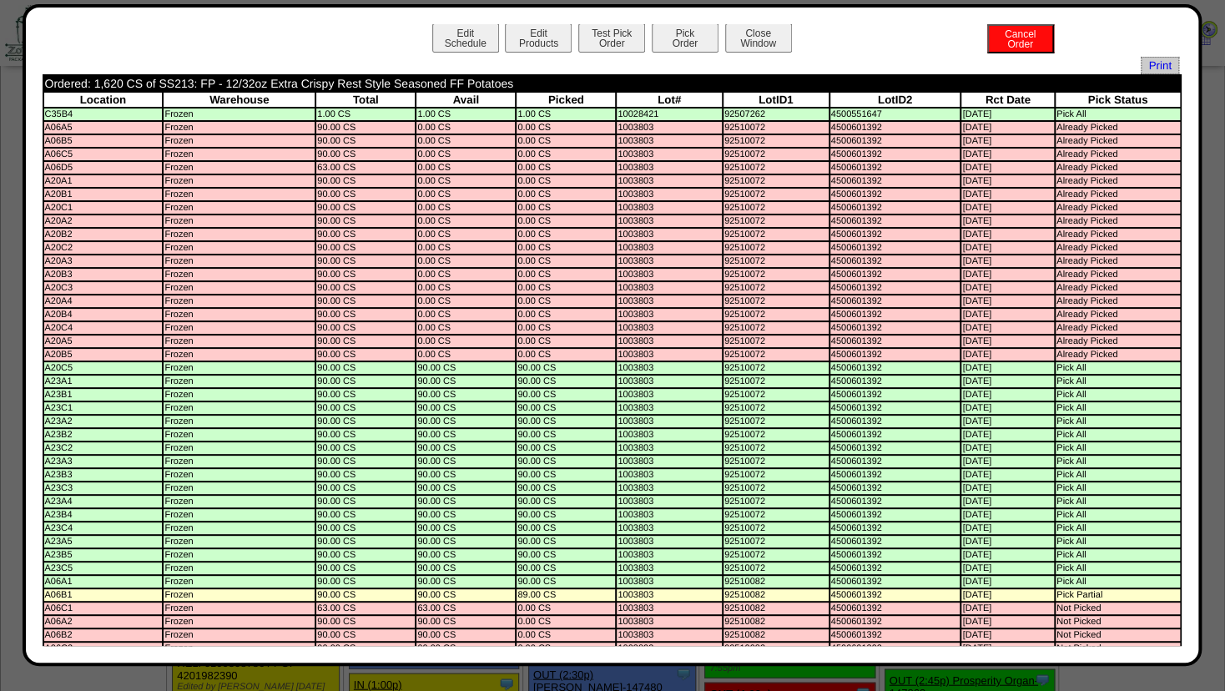
scroll to position [0, 0]
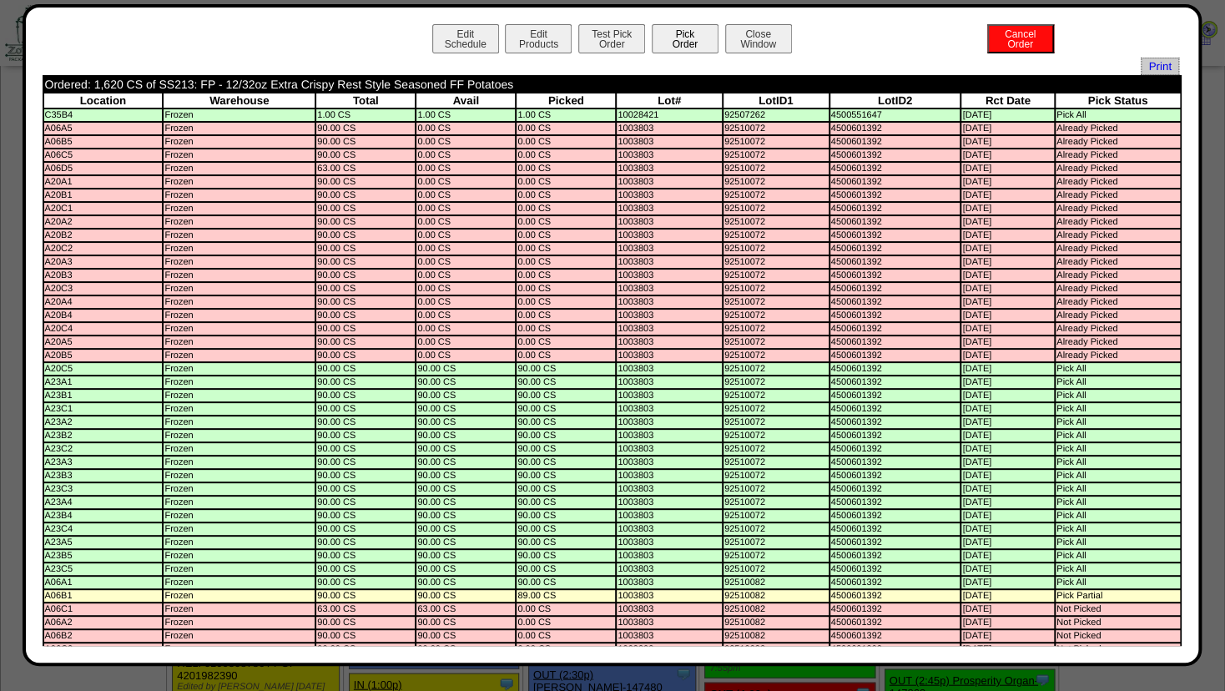
click at [679, 39] on button "Pick Order" at bounding box center [685, 38] width 67 height 29
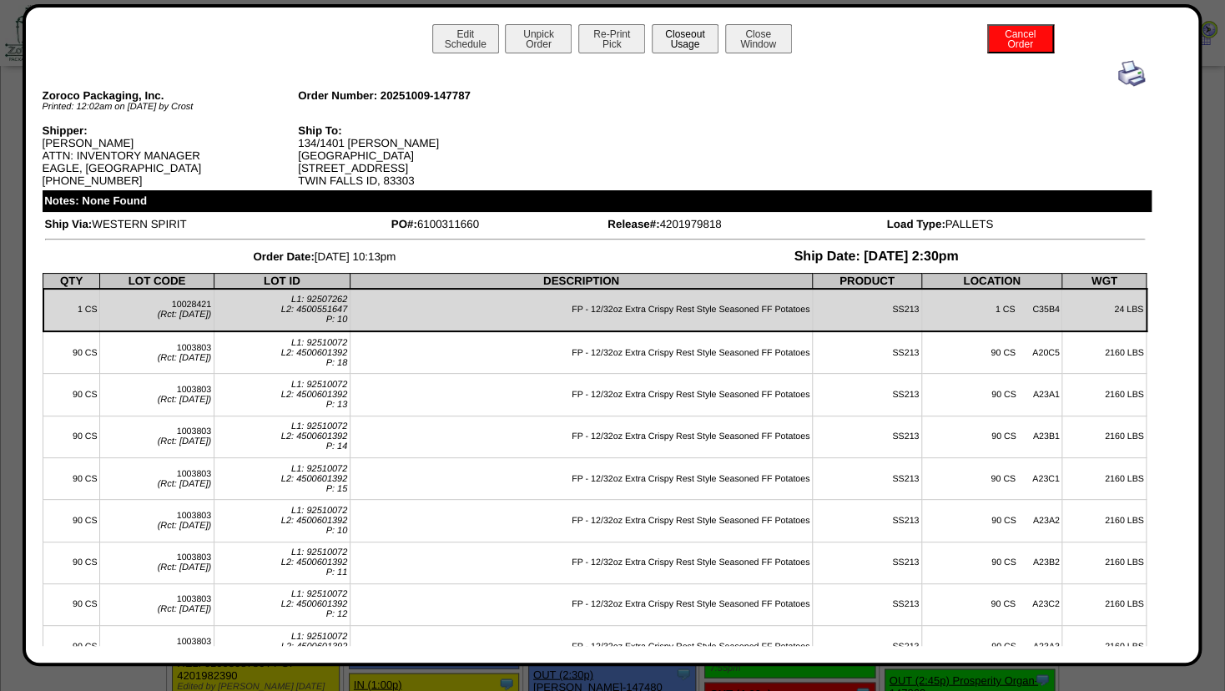
click at [681, 42] on button "Closeout Usage" at bounding box center [685, 38] width 67 height 29
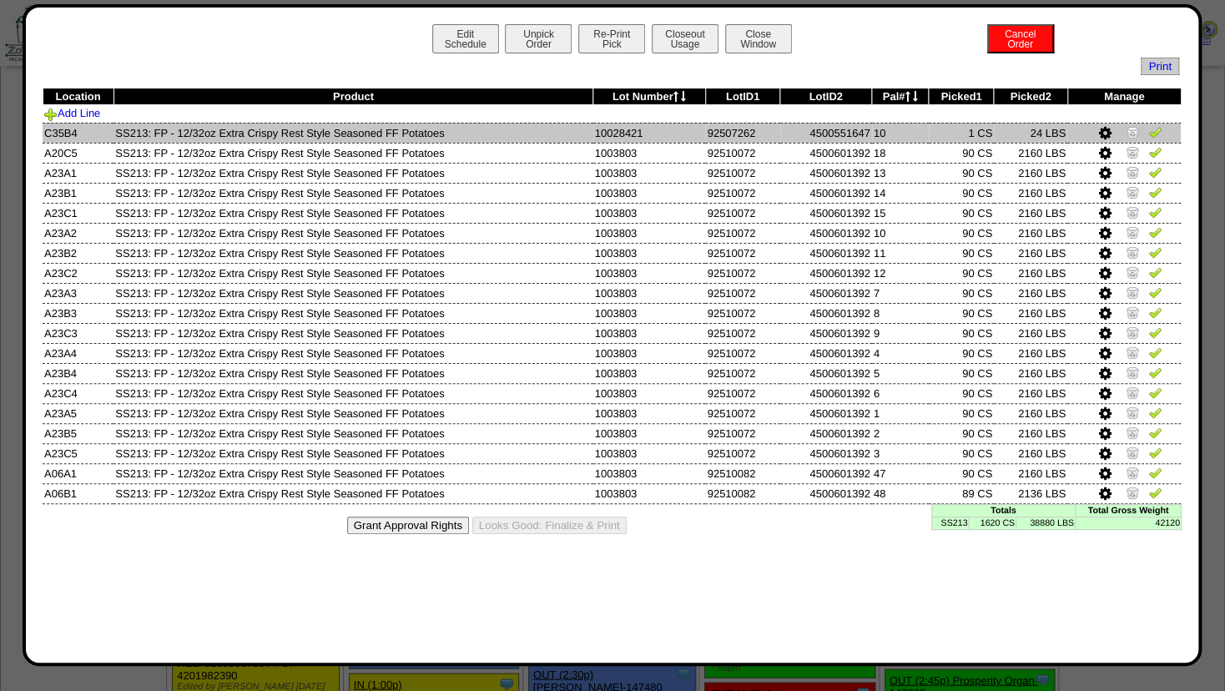
click at [1136, 130] on img at bounding box center [1132, 131] width 13 height 13
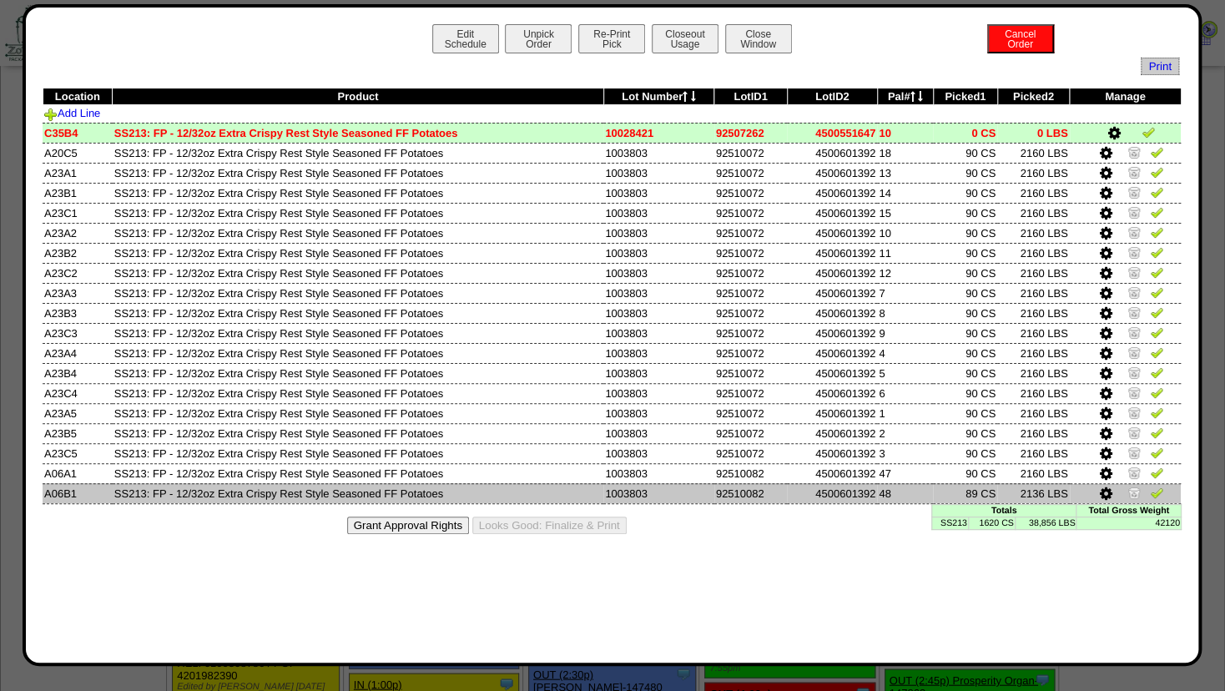
click at [1107, 492] on icon at bounding box center [1106, 494] width 13 height 15
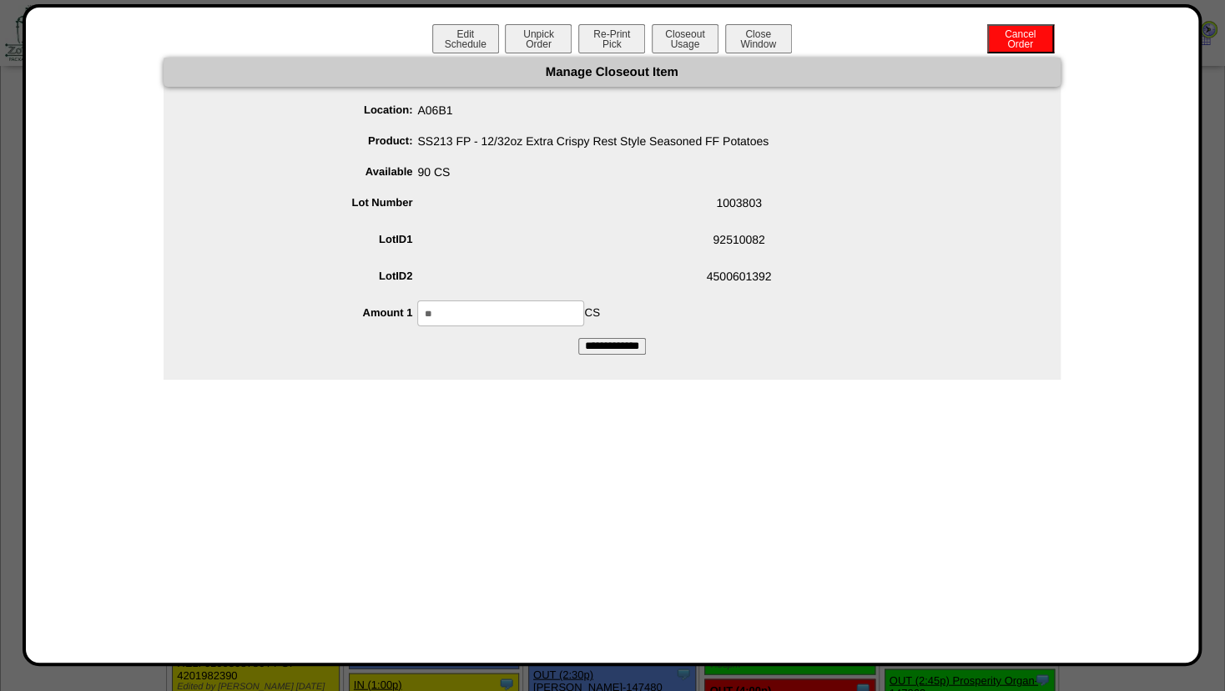
drag, startPoint x: 400, startPoint y: 307, endPoint x: 270, endPoint y: 304, distance: 129.4
click at [417, 304] on input "**" at bounding box center [500, 313] width 167 height 26
type input "**"
click at [575, 259] on span "92510082" at bounding box center [629, 243] width 864 height 32
click at [603, 349] on input "**********" at bounding box center [612, 346] width 68 height 17
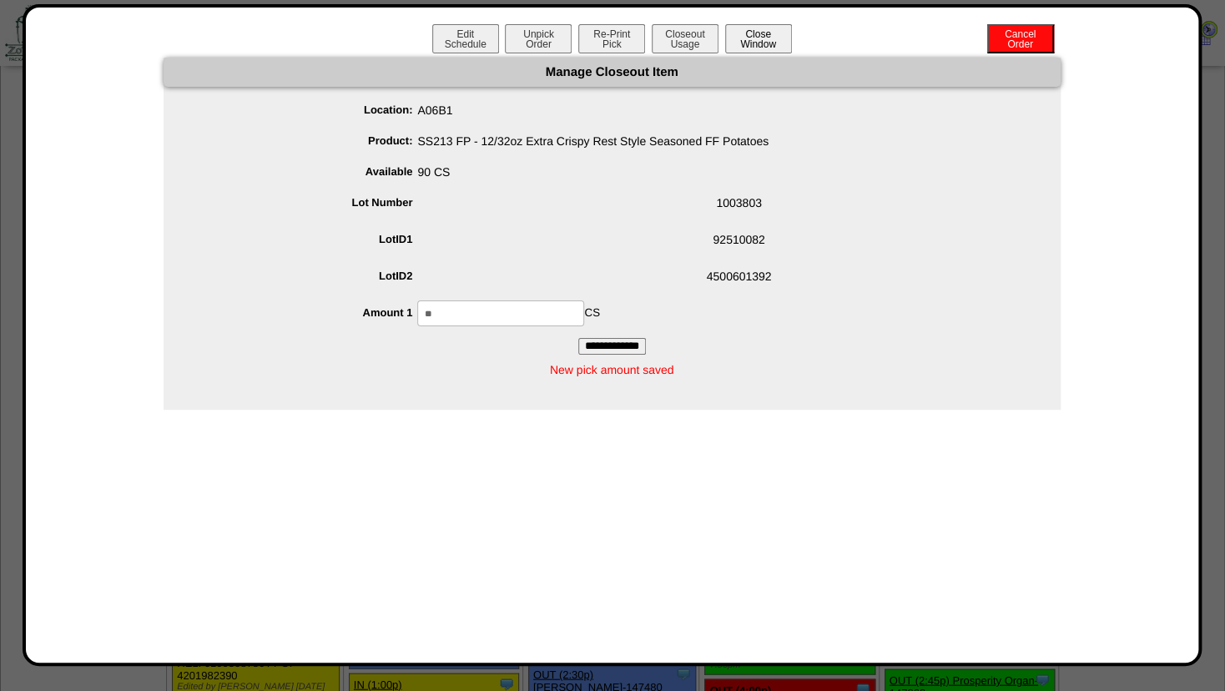
click at [765, 42] on button "Close Window" at bounding box center [758, 38] width 67 height 29
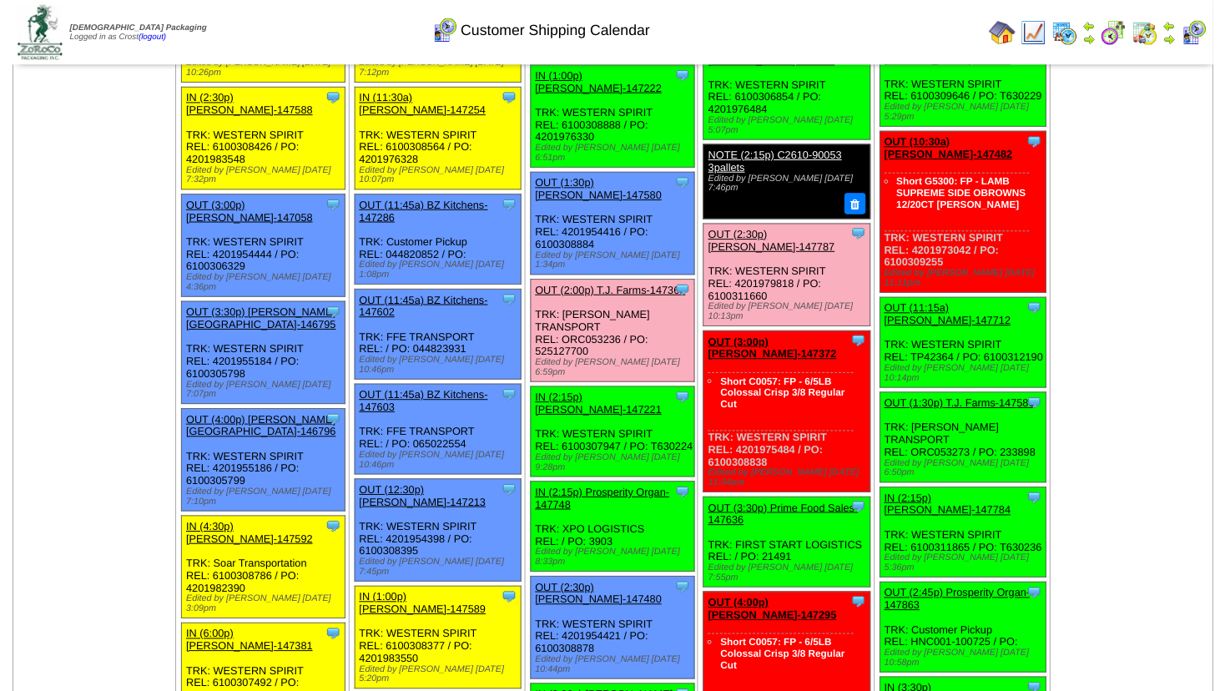
scroll to position [1532, 0]
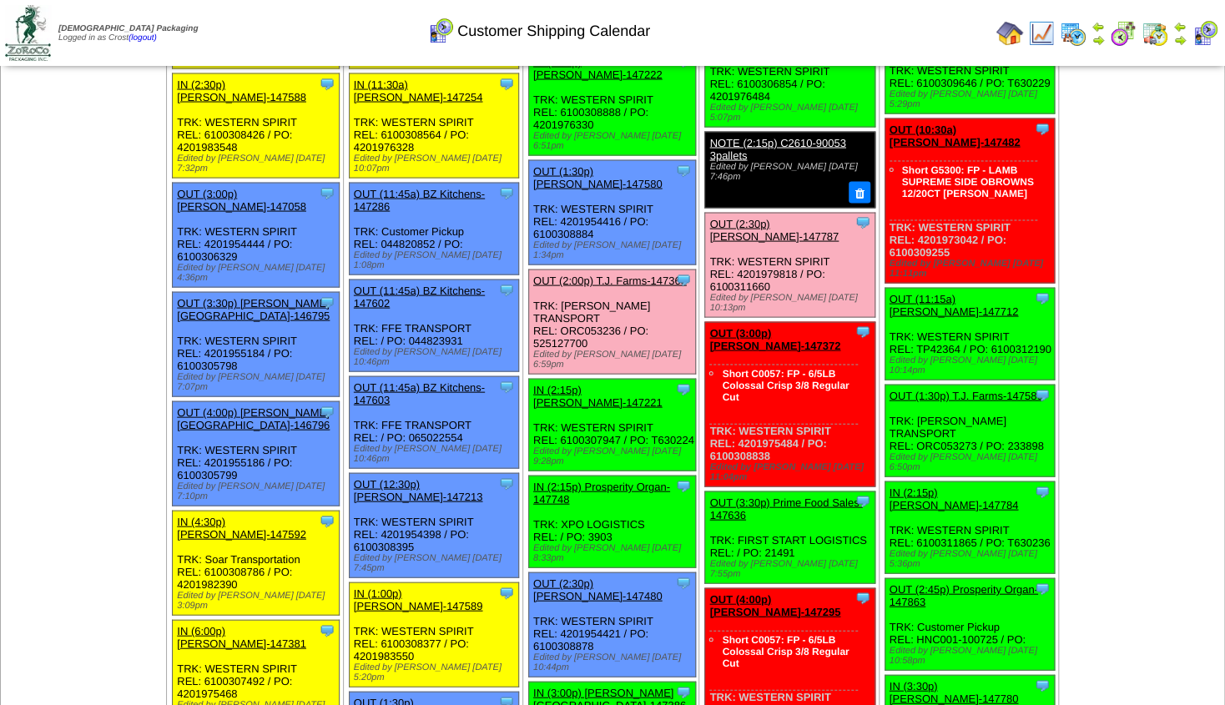
click at [750, 497] on link "OUT (3:30p) Prime Food Sales-147636" at bounding box center [785, 509] width 153 height 25
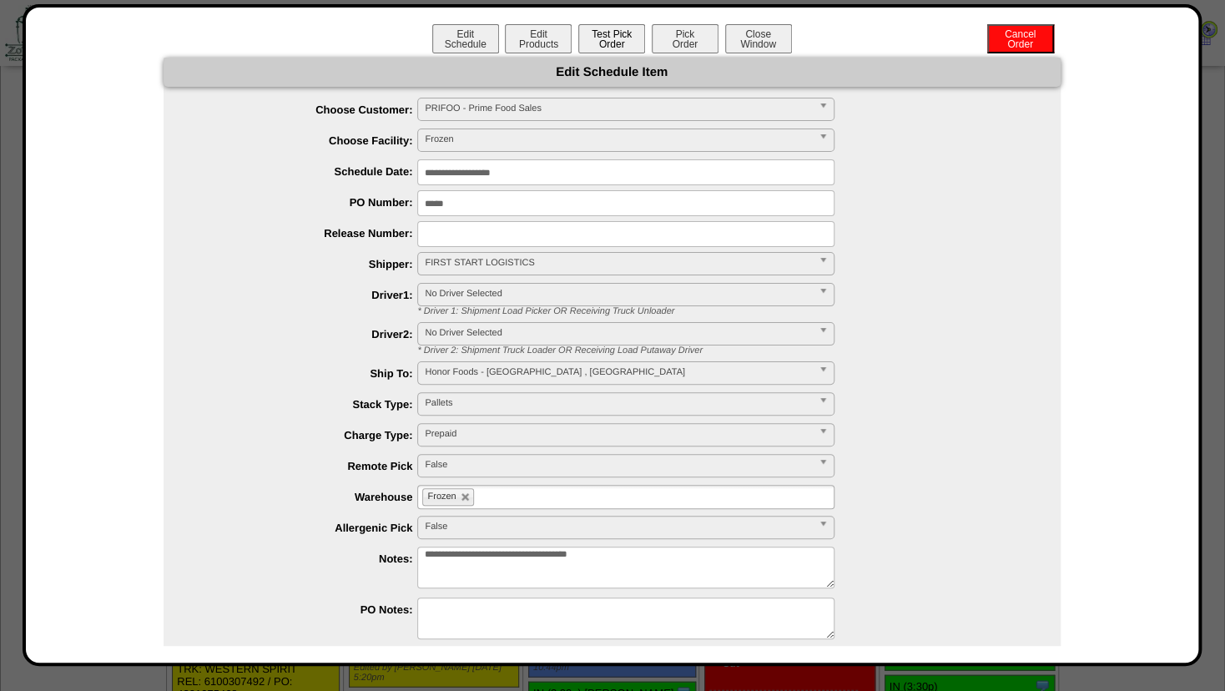
click at [611, 39] on button "Test Pick Order" at bounding box center [611, 38] width 67 height 29
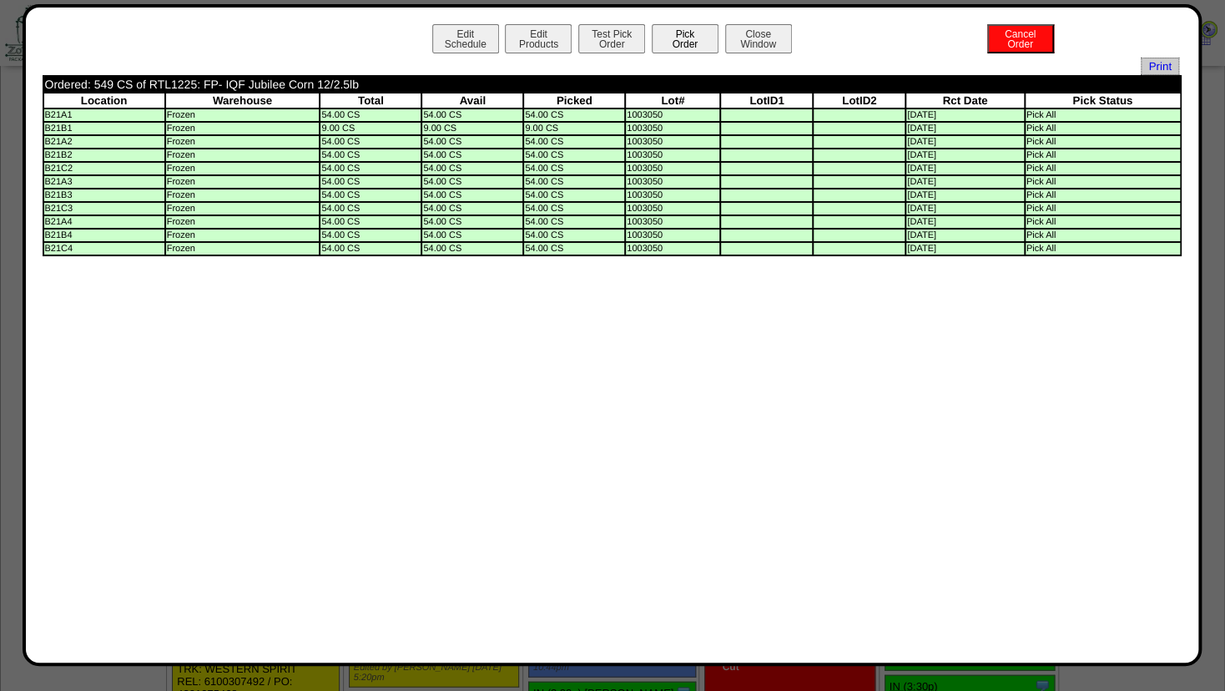
click at [684, 36] on button "Pick Order" at bounding box center [685, 38] width 67 height 29
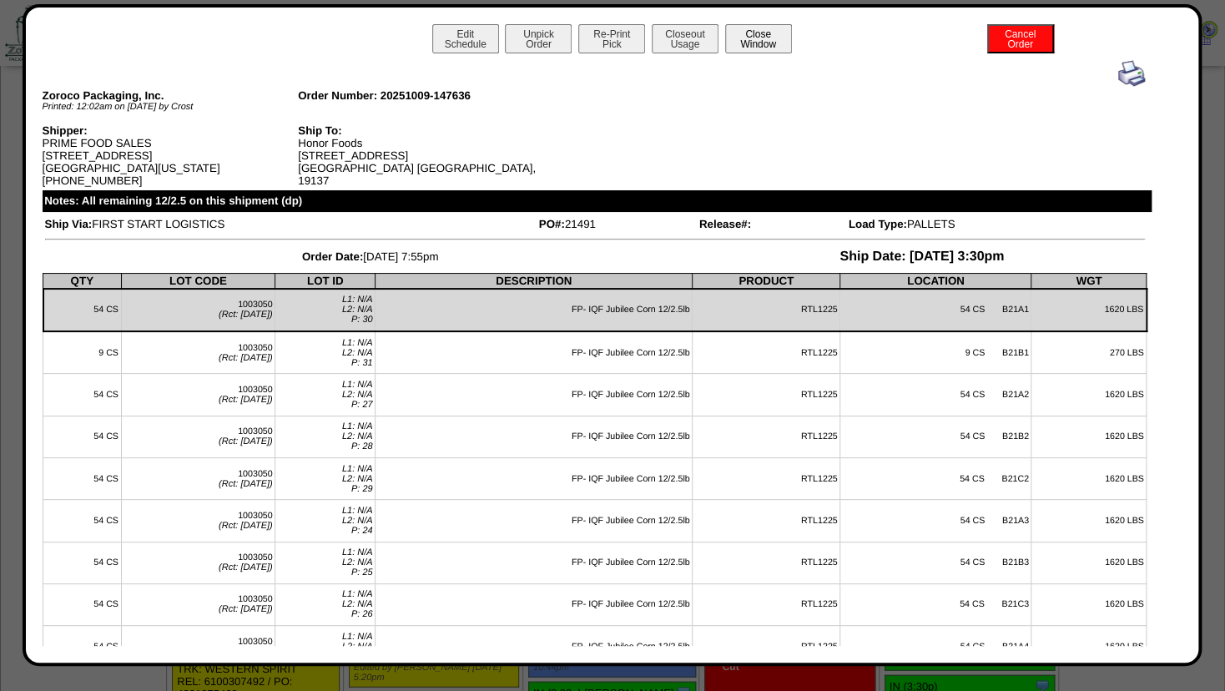
click at [774, 38] on button "Close Window" at bounding box center [758, 38] width 67 height 29
